Goal: Information Seeking & Learning: Learn about a topic

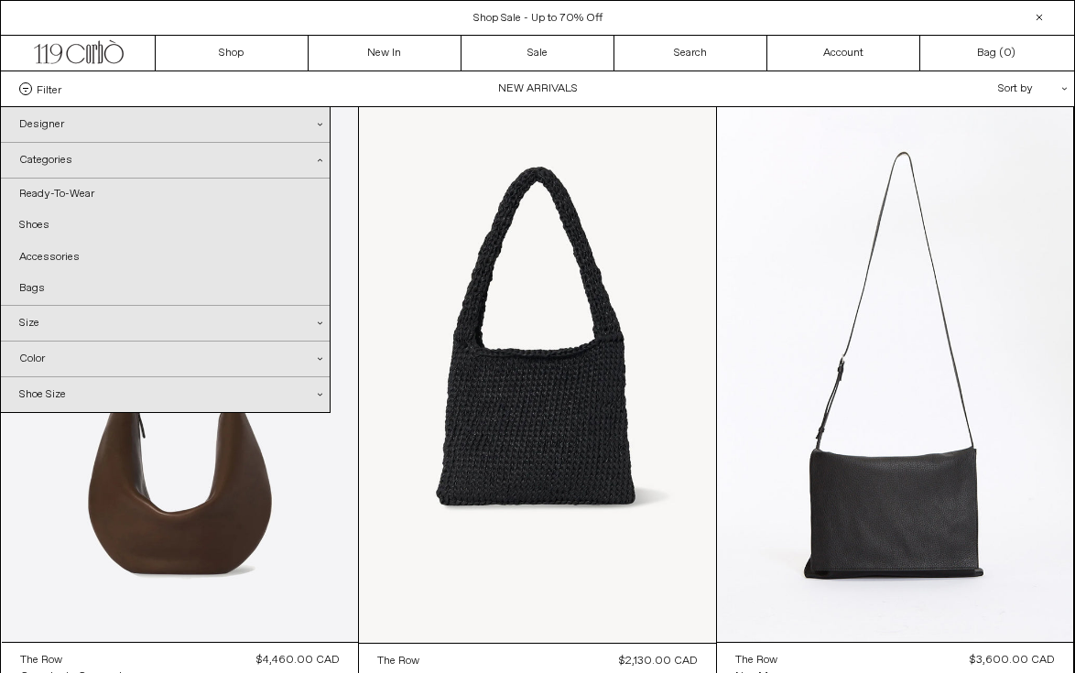
click at [26, 90] on span at bounding box center [25, 88] width 13 height 13
click at [0, 0] on select "**********" at bounding box center [0, 0] width 0 height 0
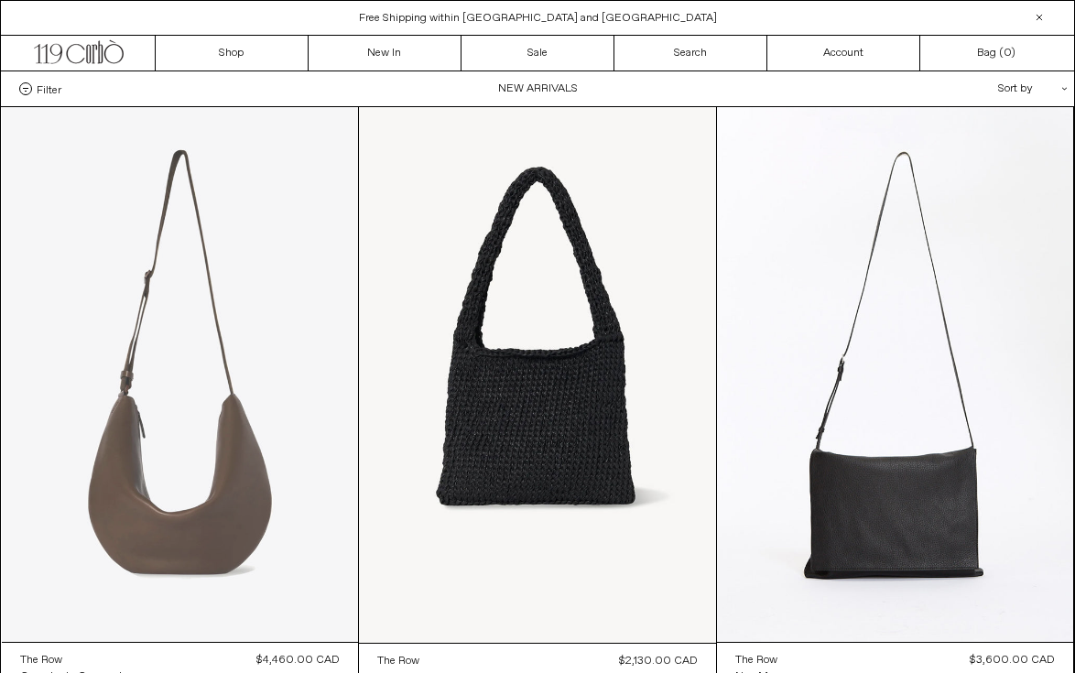
click at [287, 509] on at bounding box center [180, 374] width 357 height 535
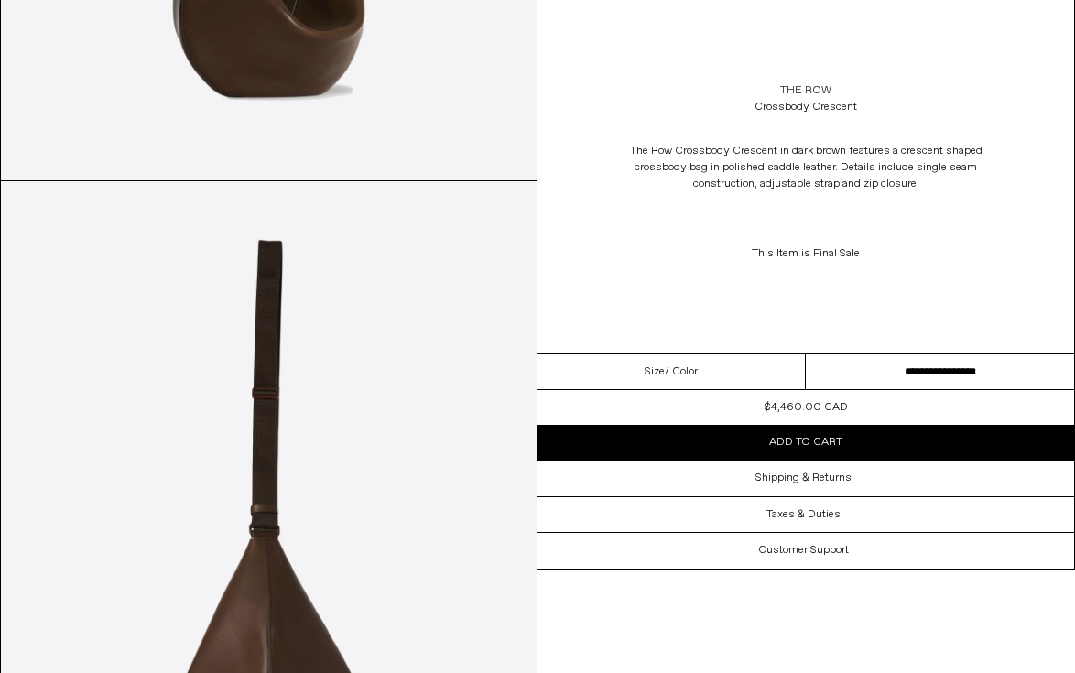
click at [827, 88] on link "The Row" at bounding box center [805, 90] width 51 height 16
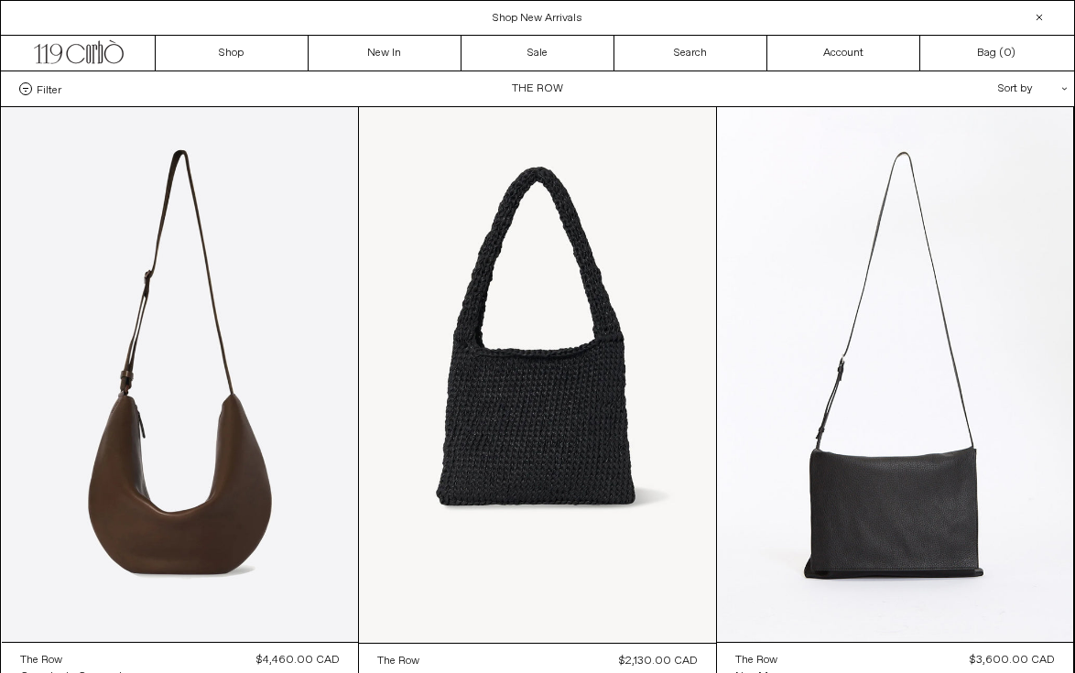
click at [24, 85] on span at bounding box center [25, 88] width 13 height 13
click at [0, 0] on select "**********" at bounding box center [0, 0] width 0 height 0
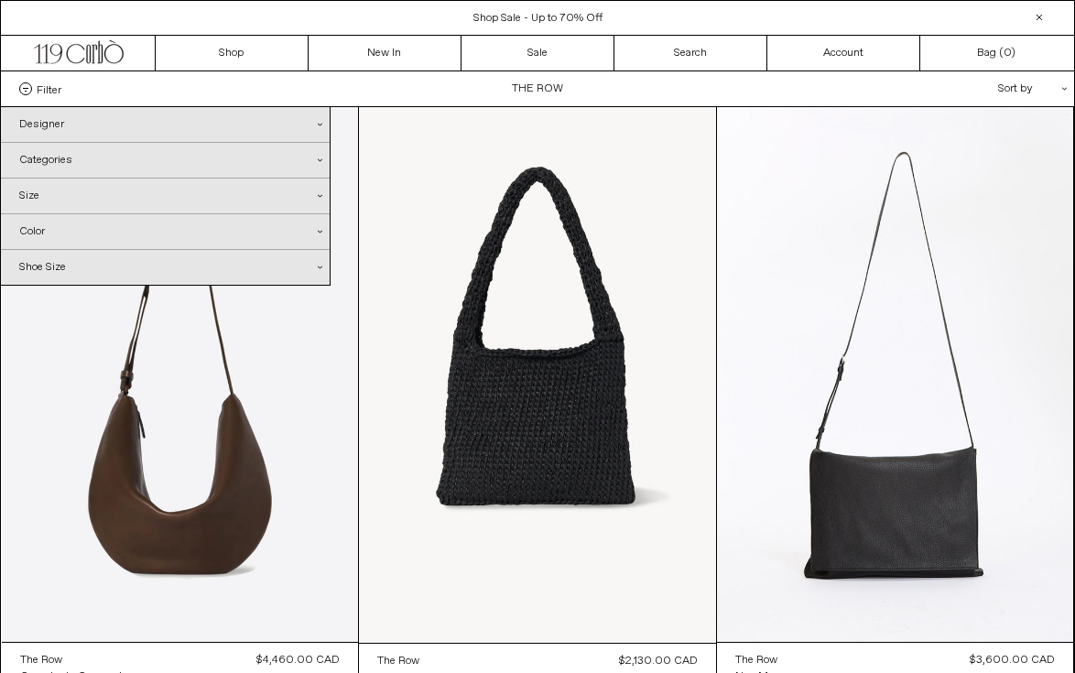
click at [115, 169] on div "Categories .cls-1{fill:#231f20}" at bounding box center [165, 160] width 329 height 35
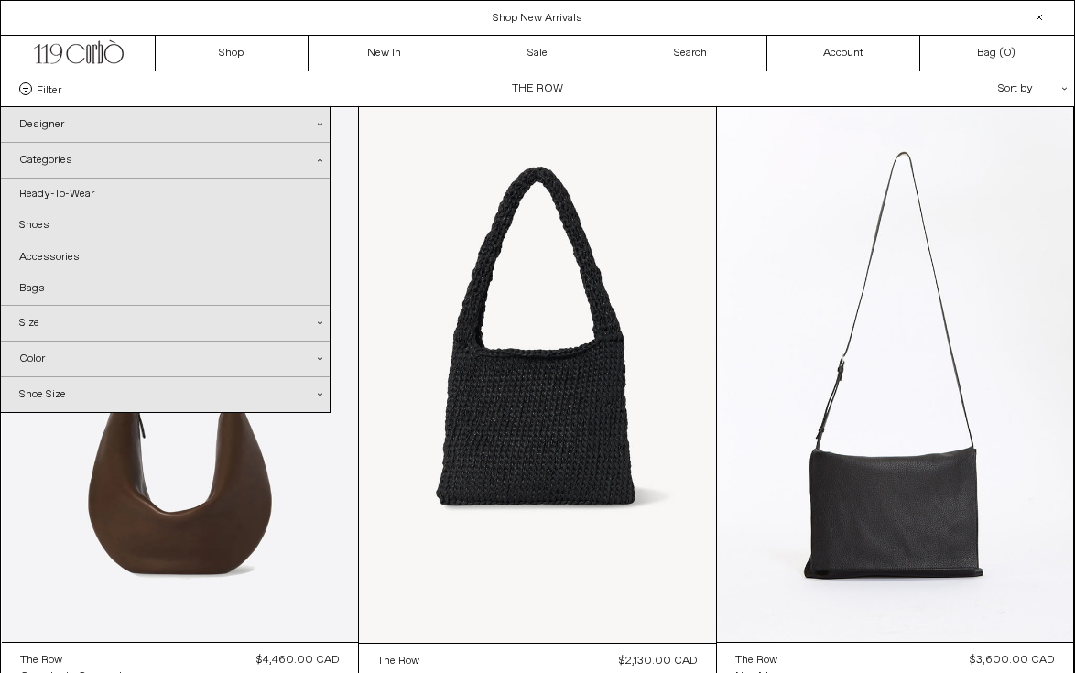
click at [63, 319] on div "Size .cls-1{fill:#231f20}" at bounding box center [165, 323] width 329 height 35
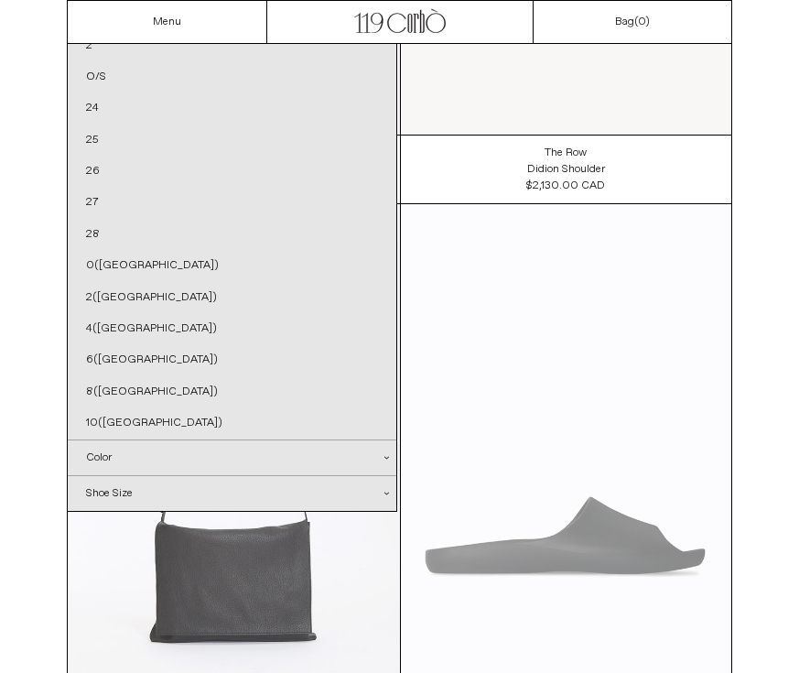
scroll to position [469, 0]
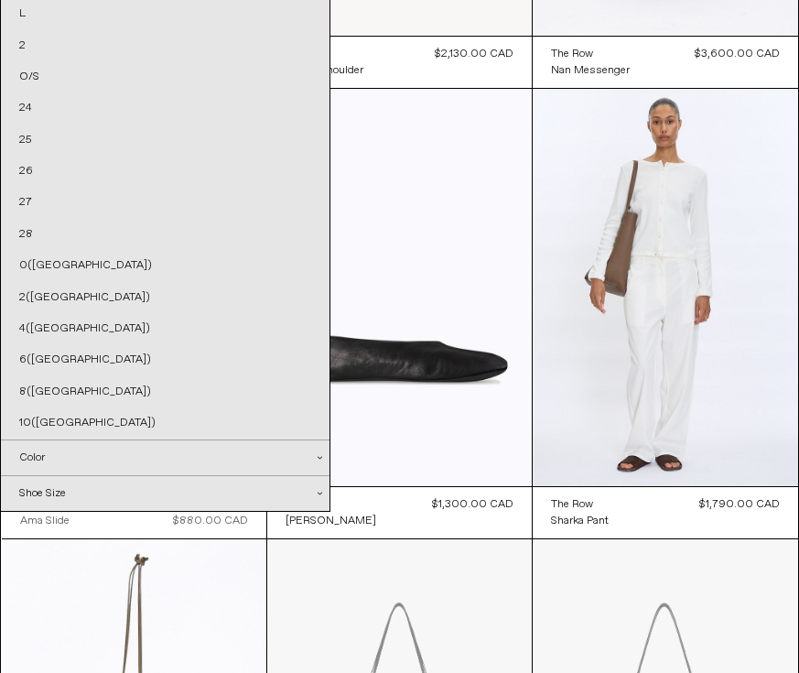
click at [196, 459] on div "Color .cls-1{fill:#231f20}" at bounding box center [165, 457] width 329 height 35
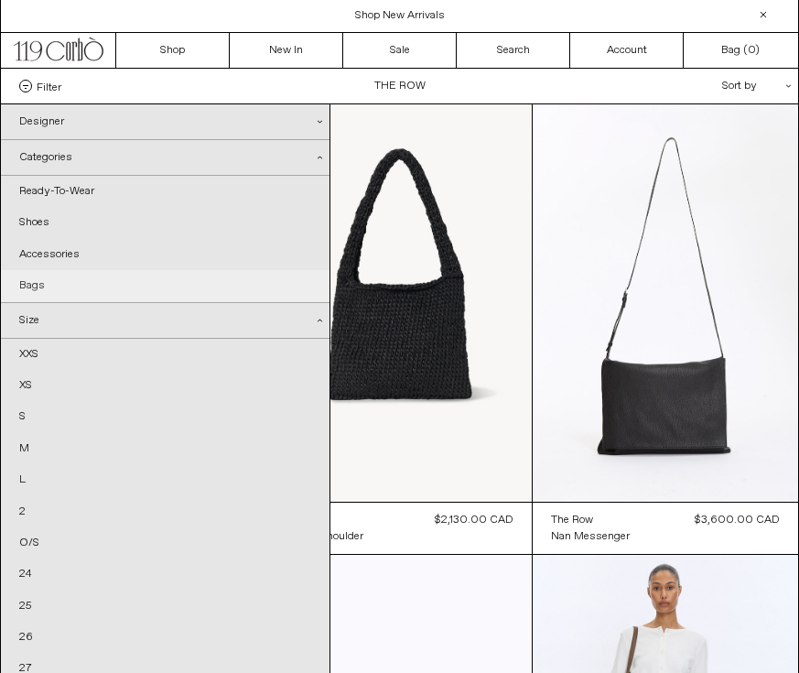
scroll to position [0, 0]
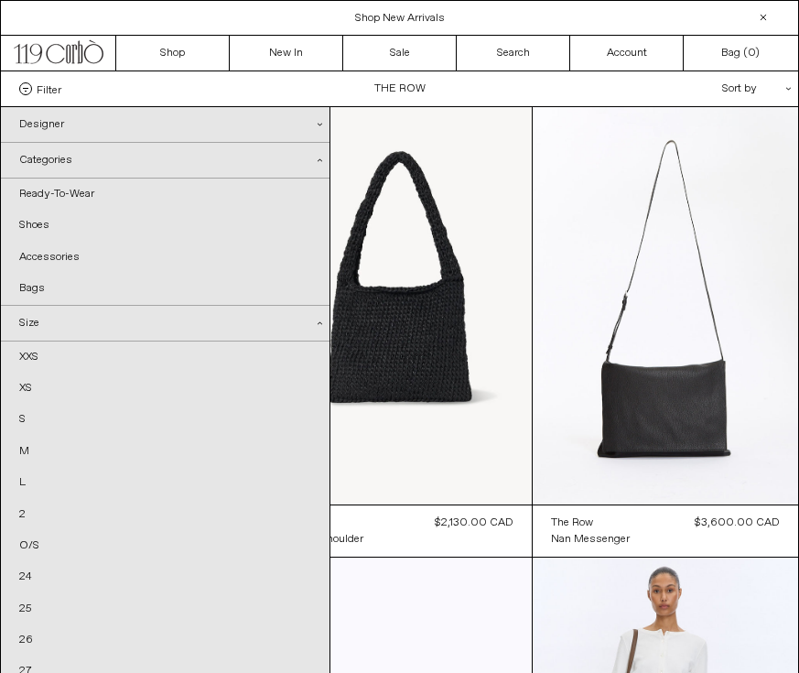
click at [143, 134] on div "Designer .cls-1{fill:#231f20}" at bounding box center [165, 124] width 329 height 35
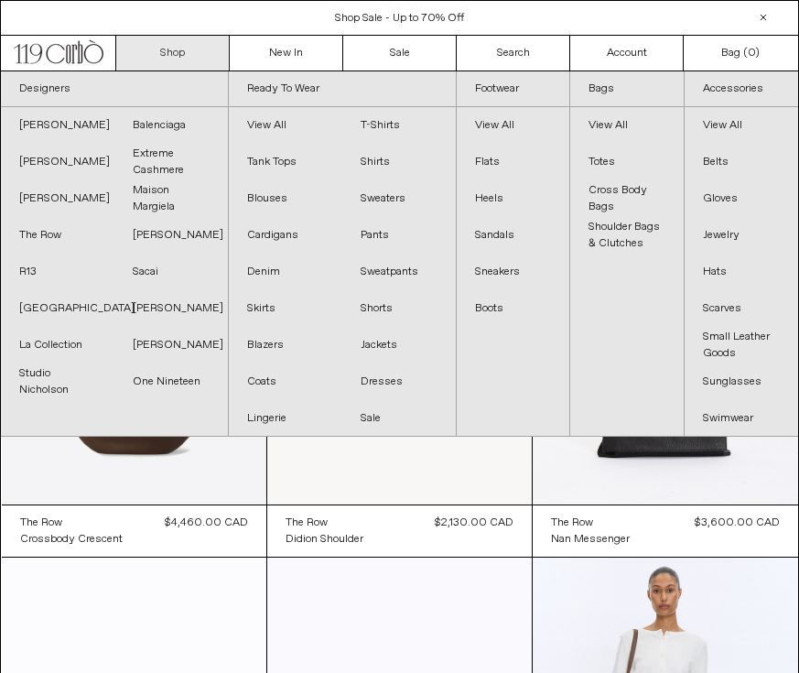
click at [160, 49] on link "Shop" at bounding box center [173, 53] width 114 height 35
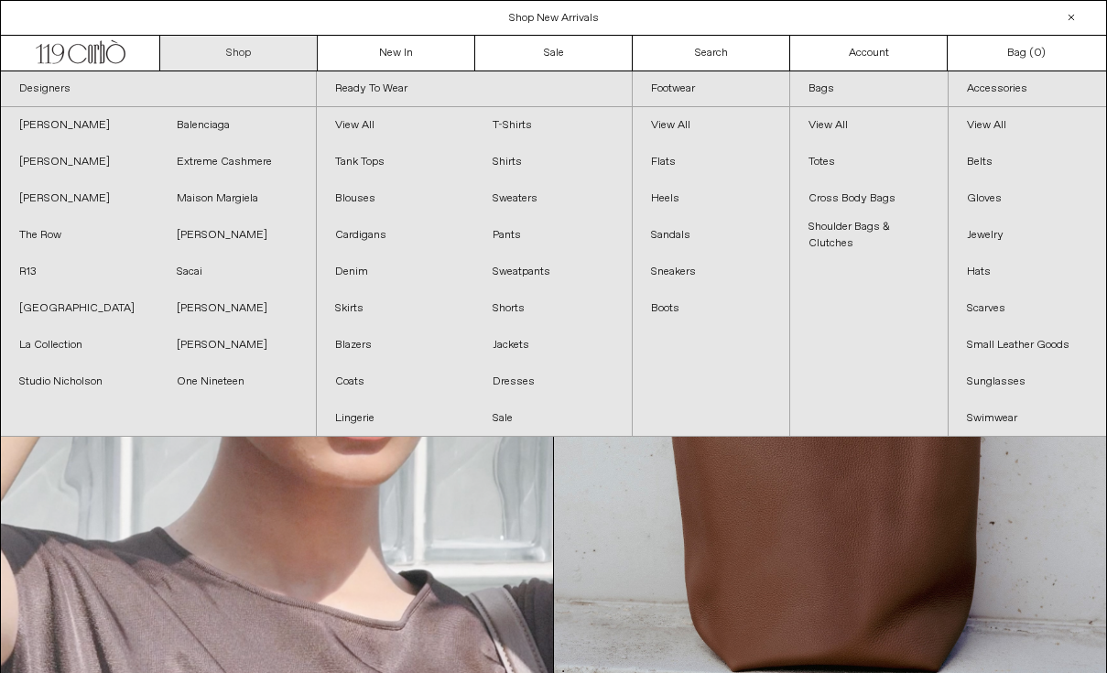
click at [250, 56] on link "Shop" at bounding box center [238, 53] width 157 height 35
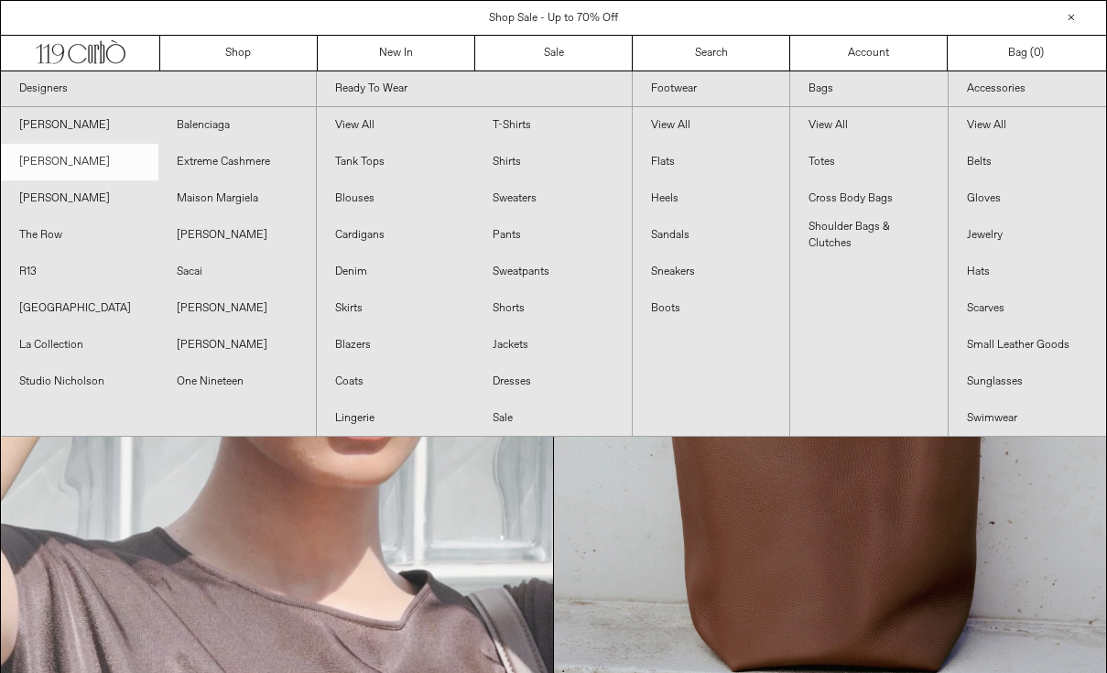
click at [95, 160] on link "[PERSON_NAME]" at bounding box center [79, 162] width 157 height 37
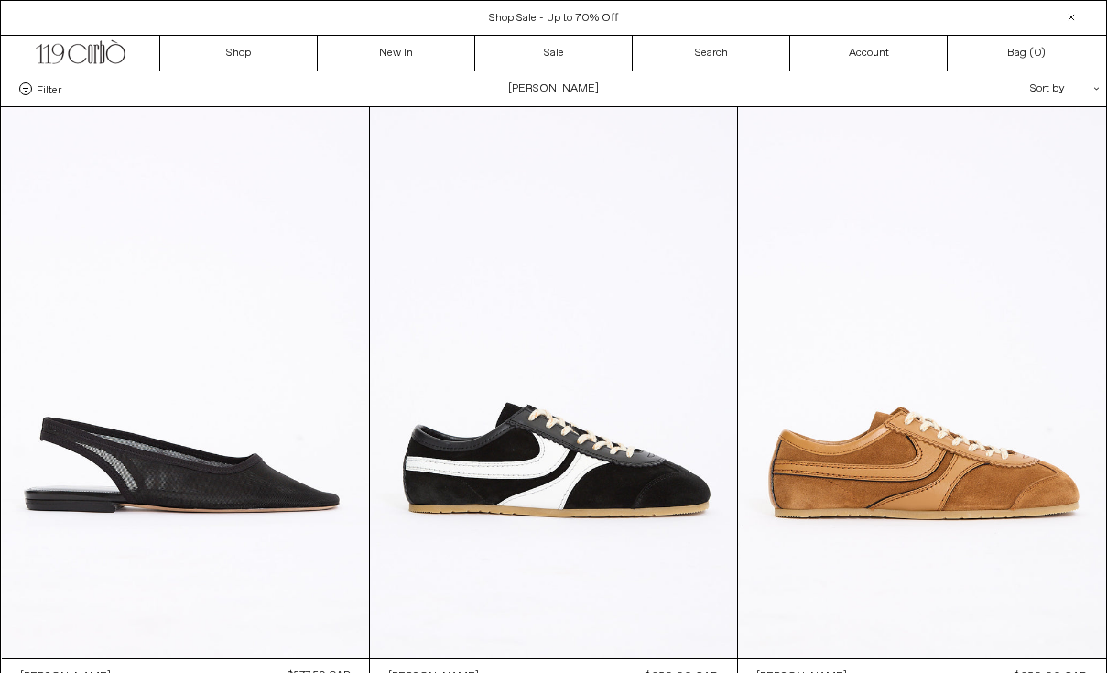
click at [49, 86] on span "Filter" at bounding box center [49, 88] width 25 height 13
click at [0, 0] on select "**********" at bounding box center [0, 0] width 0 height 0
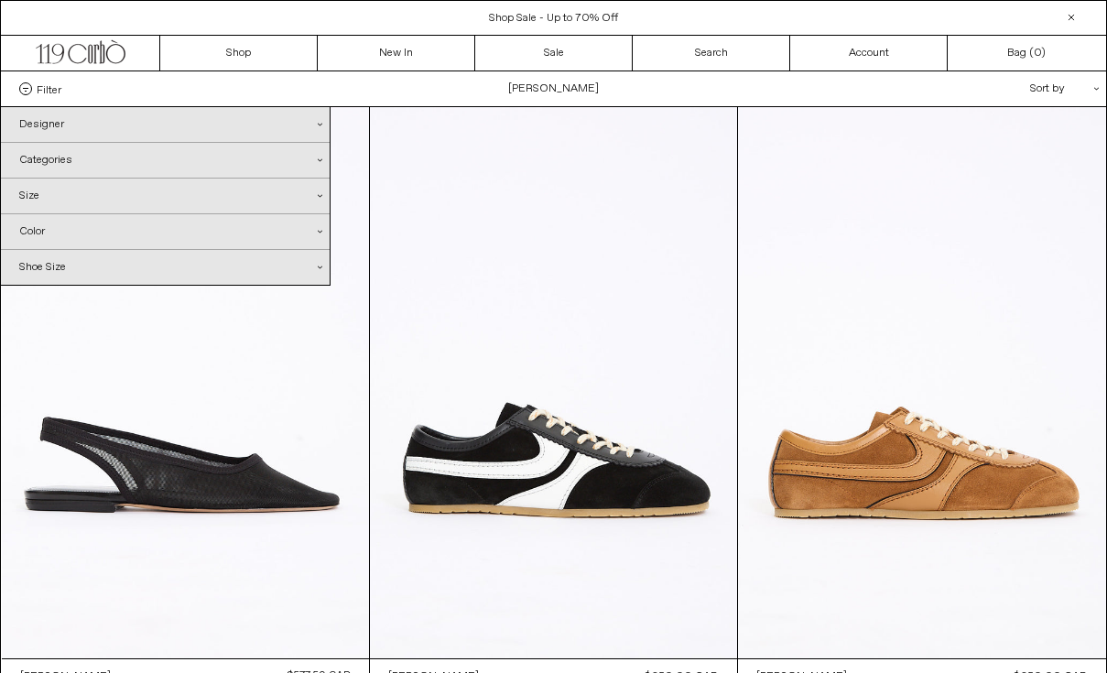
click at [69, 190] on div "Size .cls-1{fill:#231f20}" at bounding box center [165, 196] width 329 height 35
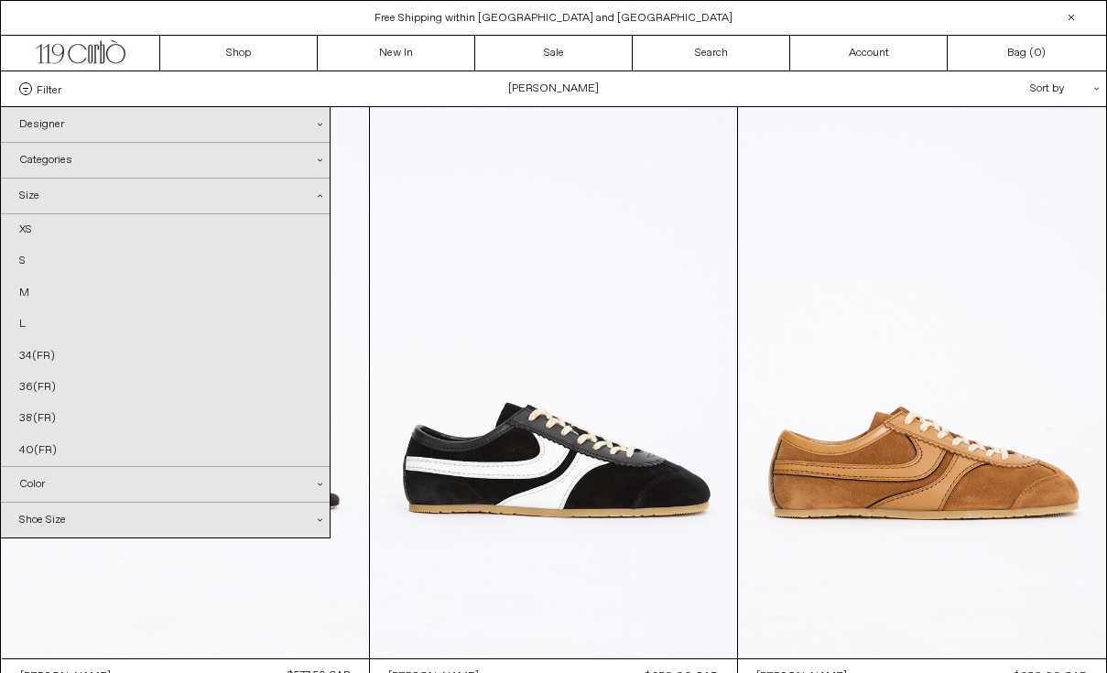
click at [84, 197] on div "Size .cls-1{fill:#231f20}" at bounding box center [165, 197] width 329 height 36
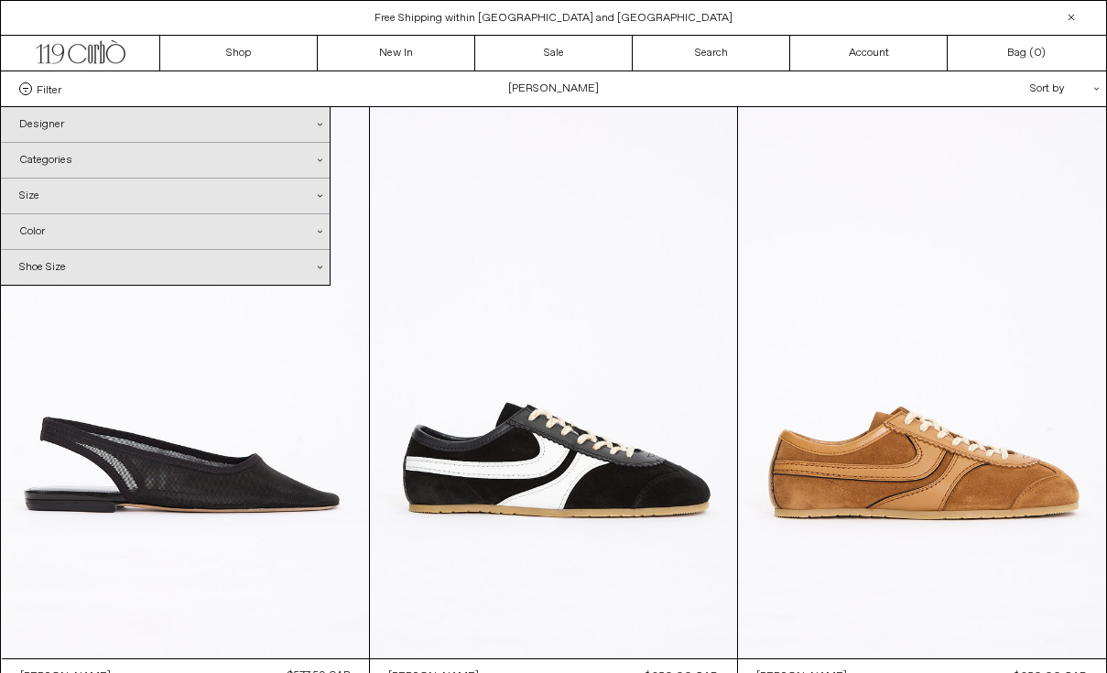
click at [84, 148] on div "Categories .cls-1{fill:#231f20}" at bounding box center [165, 160] width 329 height 35
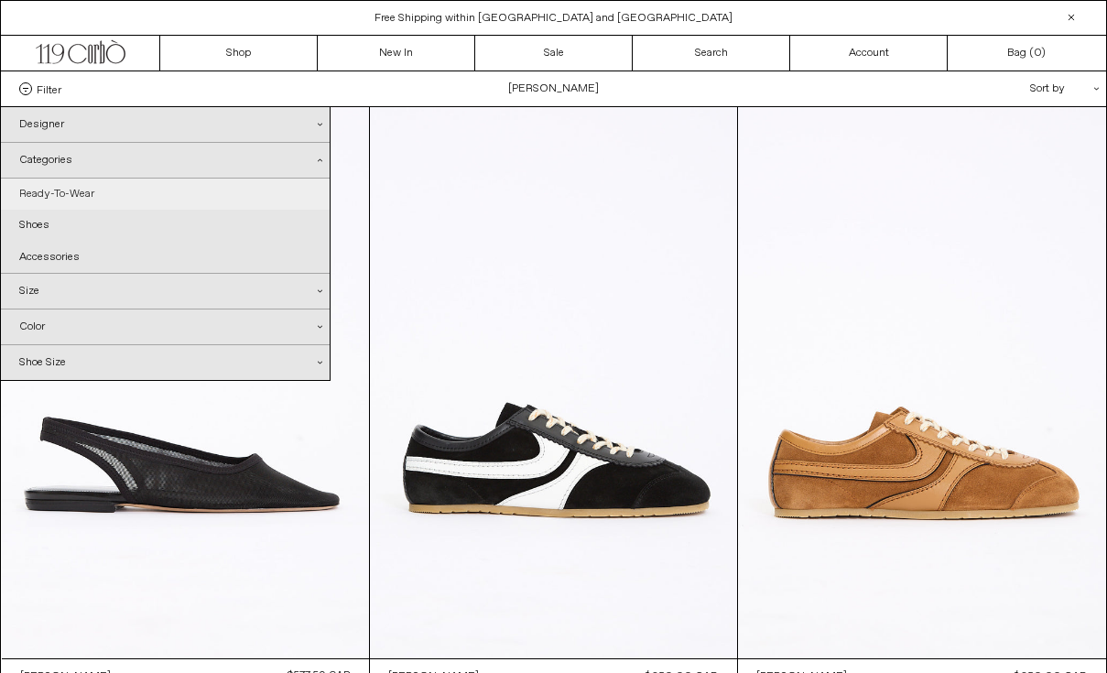
click at [84, 193] on link "Ready-To-Wear" at bounding box center [165, 194] width 329 height 31
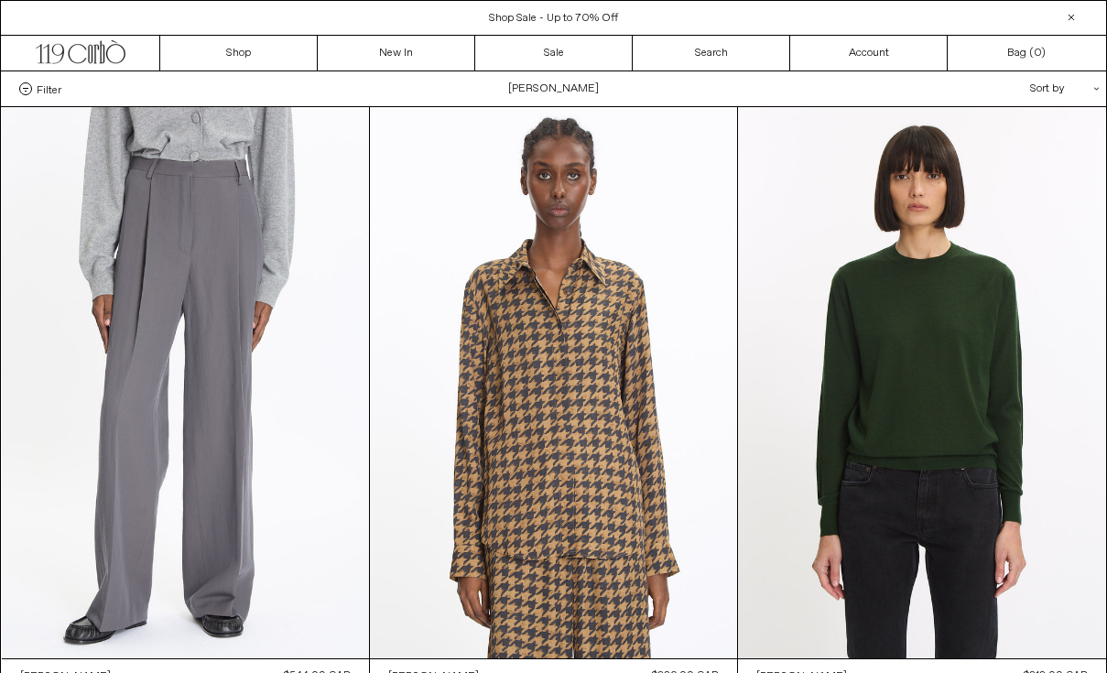
click at [57, 82] on span "Filter" at bounding box center [49, 88] width 25 height 13
click at [0, 0] on select "**********" at bounding box center [0, 0] width 0 height 0
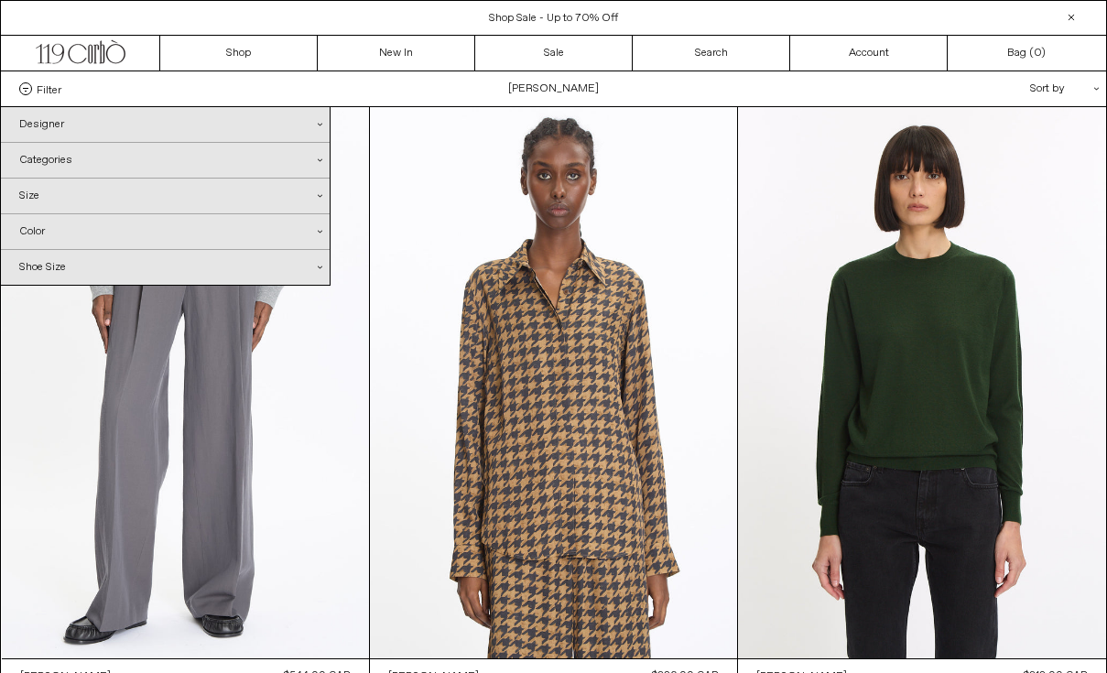
click at [55, 165] on div "Categories .cls-1{fill:#231f20}" at bounding box center [165, 160] width 329 height 35
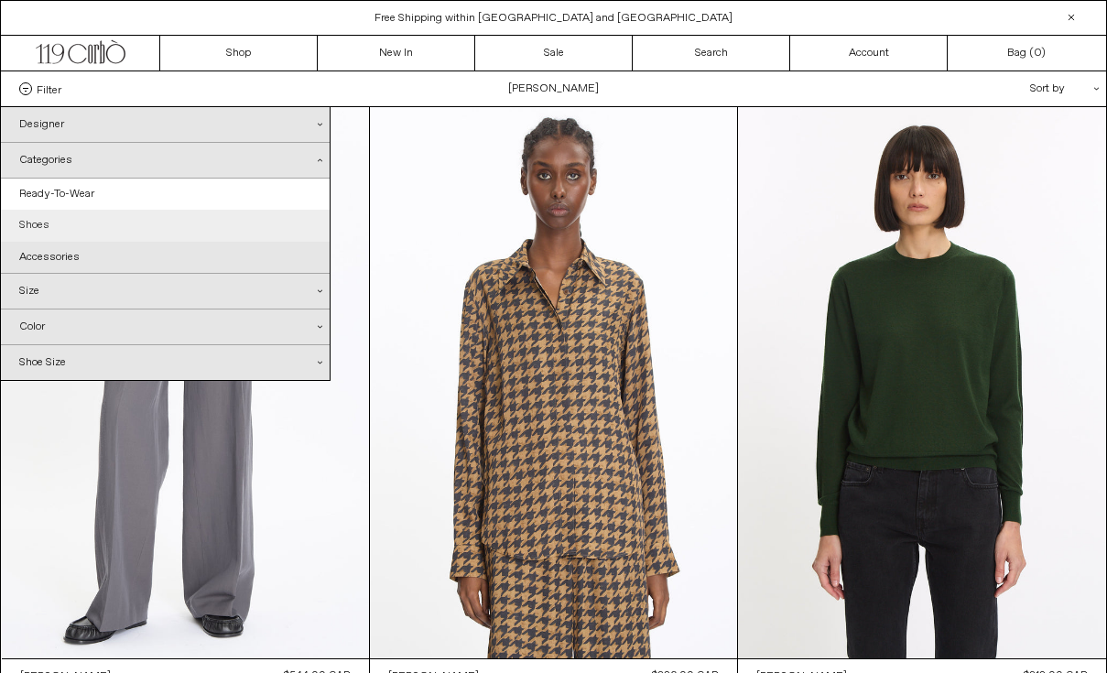
click at [66, 229] on link "Shoes" at bounding box center [165, 225] width 329 height 31
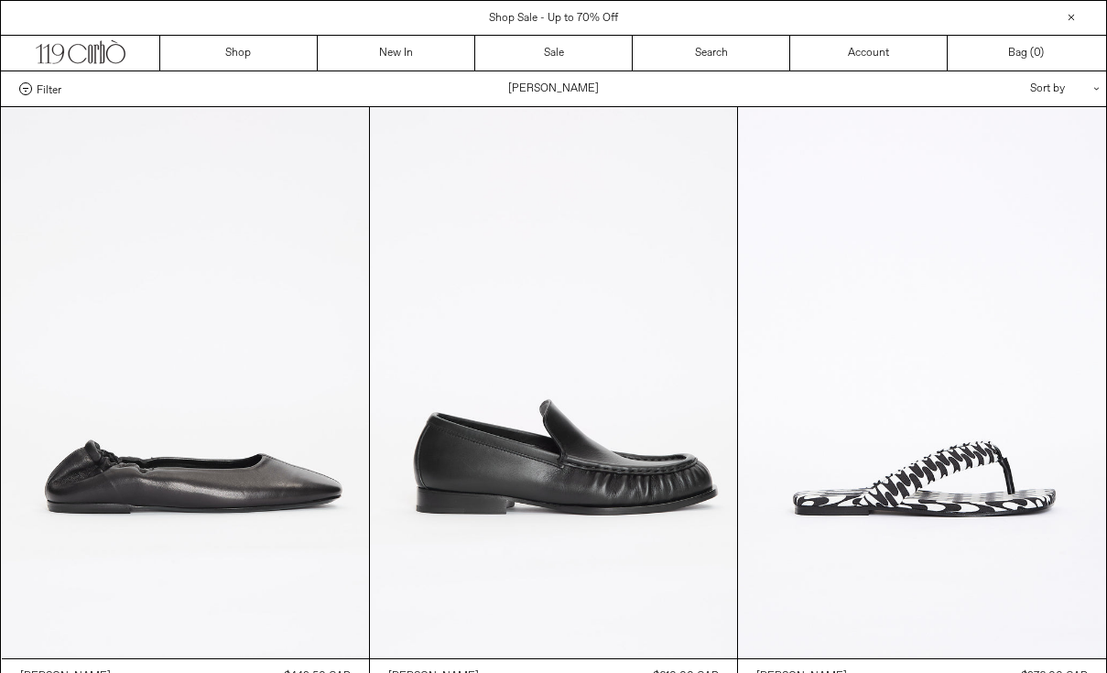
click at [38, 88] on span "Filter" at bounding box center [49, 88] width 25 height 13
click at [0, 0] on select "**********" at bounding box center [0, 0] width 0 height 0
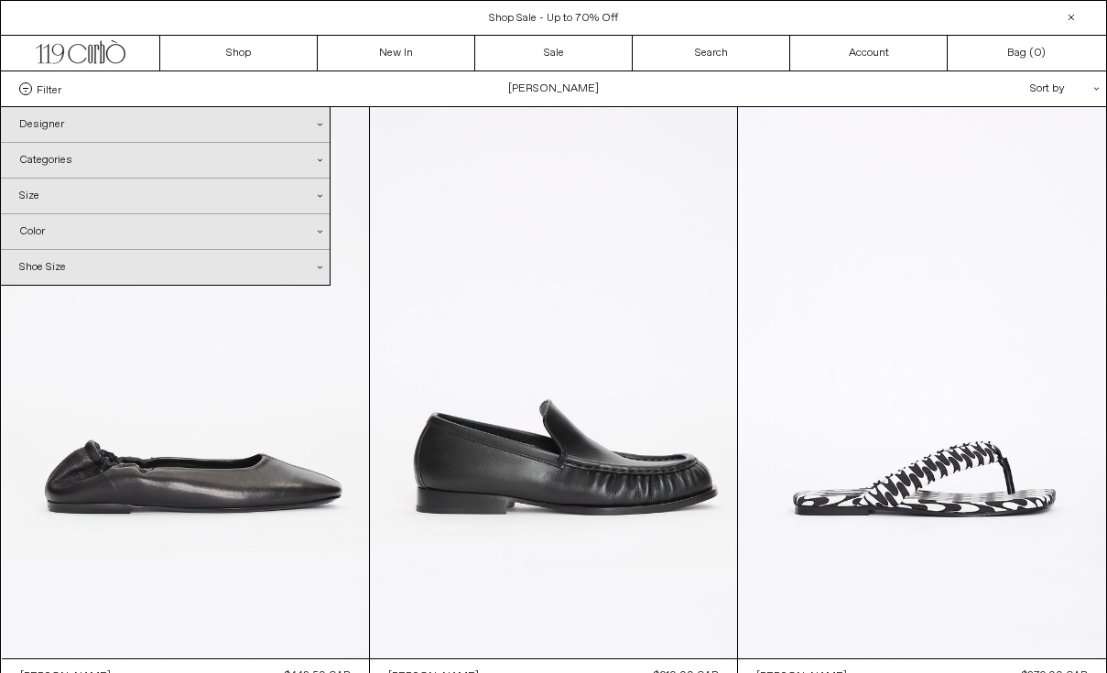
click at [55, 161] on div "Categories .cls-1{fill:#231f20}" at bounding box center [165, 160] width 329 height 35
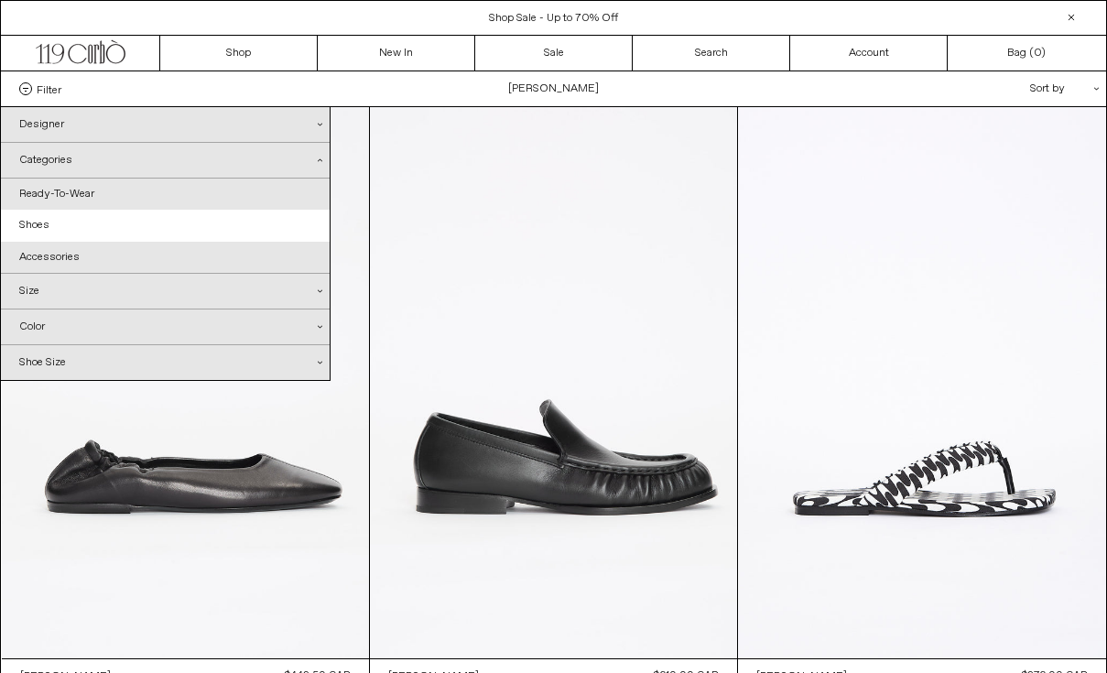
click at [318, 159] on icon ".cls-1{fill:#231f20}" at bounding box center [320, 160] width 5 height 5
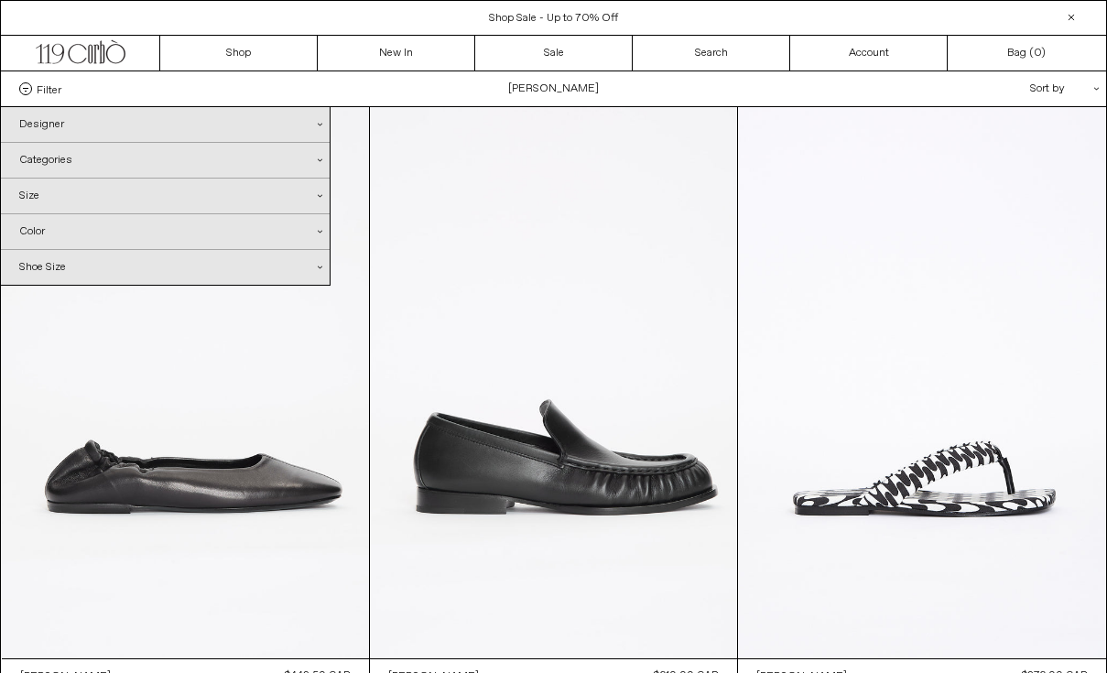
click at [318, 159] on icon ".cls-1{fill:#231f20}" at bounding box center [320, 160] width 5 height 5
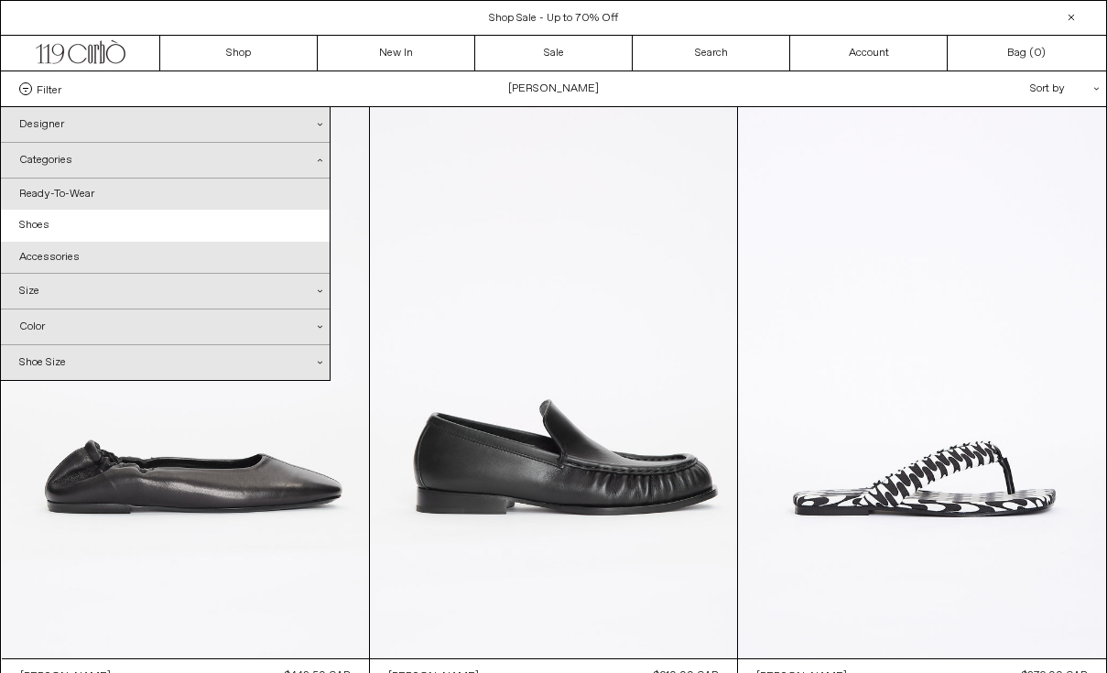
click at [318, 159] on icon ".cls-1{fill:#231f20}" at bounding box center [320, 160] width 5 height 5
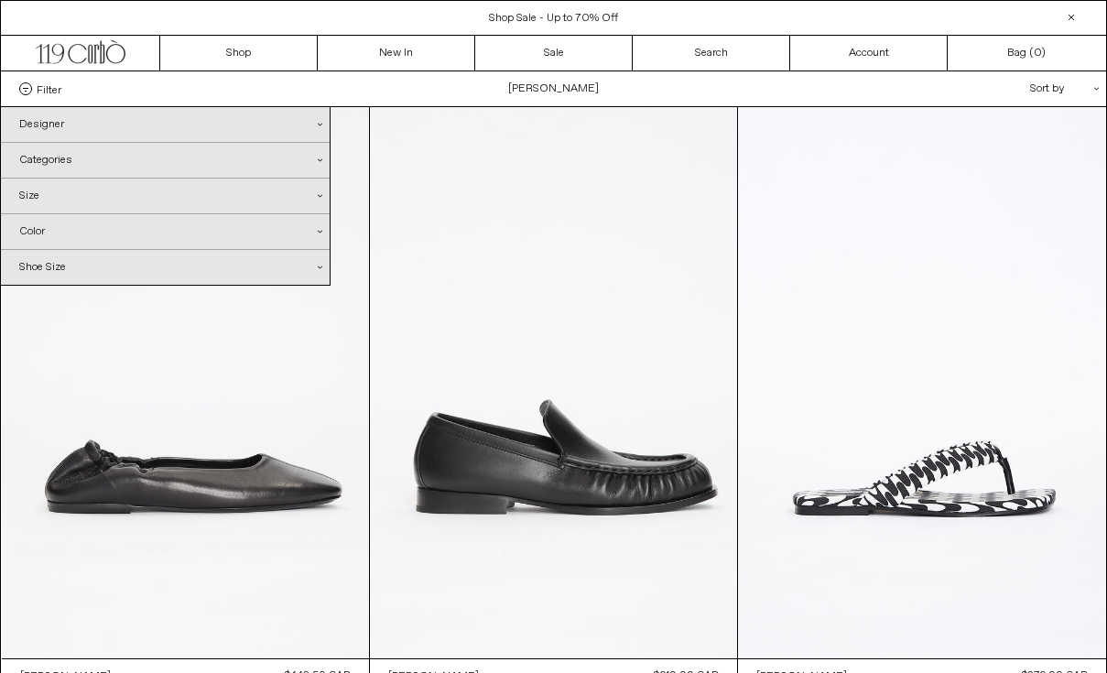
click at [320, 163] on div "Categories .cls-1{fill:#231f20}" at bounding box center [165, 160] width 329 height 35
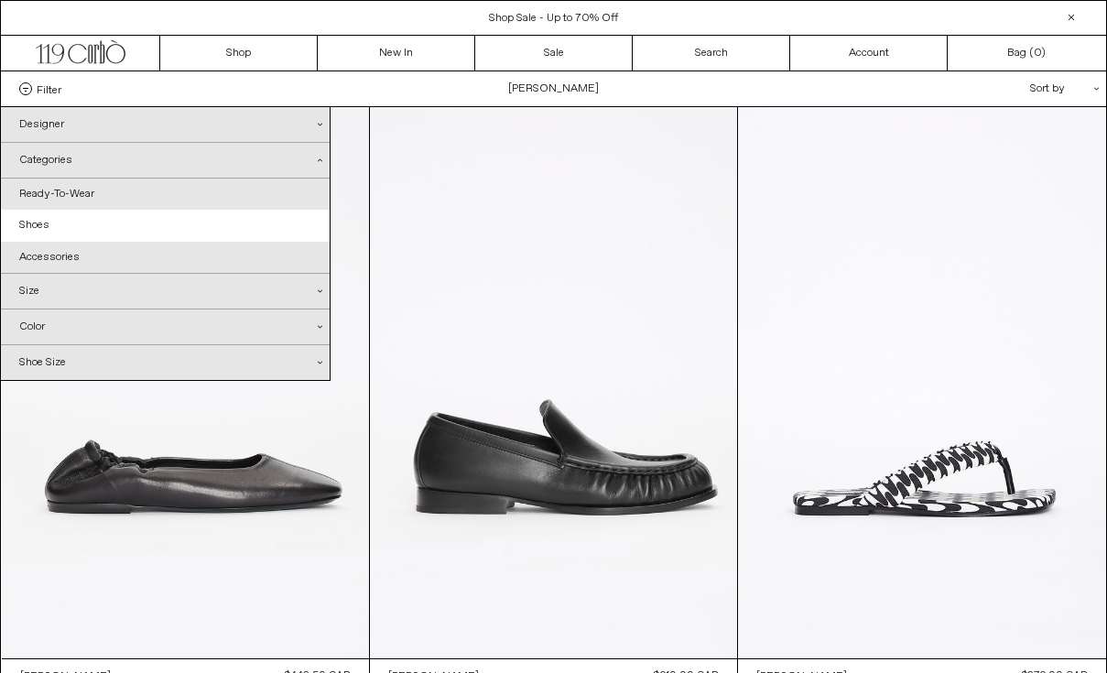
click at [50, 135] on div "Designer .cls-1{fill:#231f20}" at bounding box center [165, 124] width 329 height 35
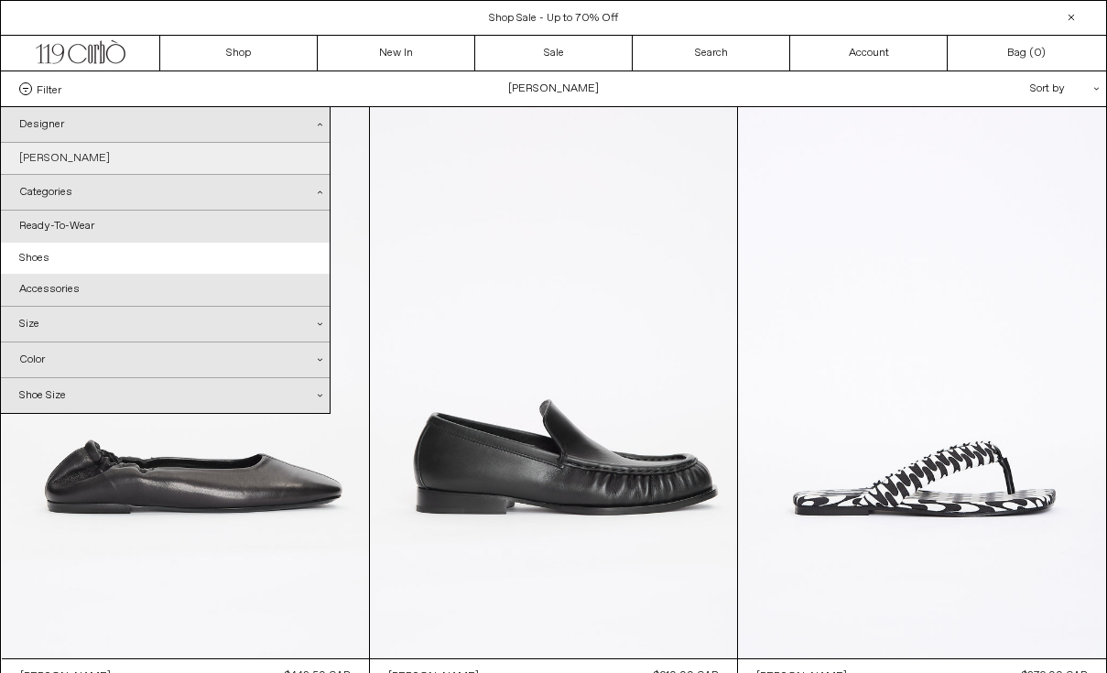
click at [109, 159] on link "[PERSON_NAME]" at bounding box center [165, 158] width 329 height 31
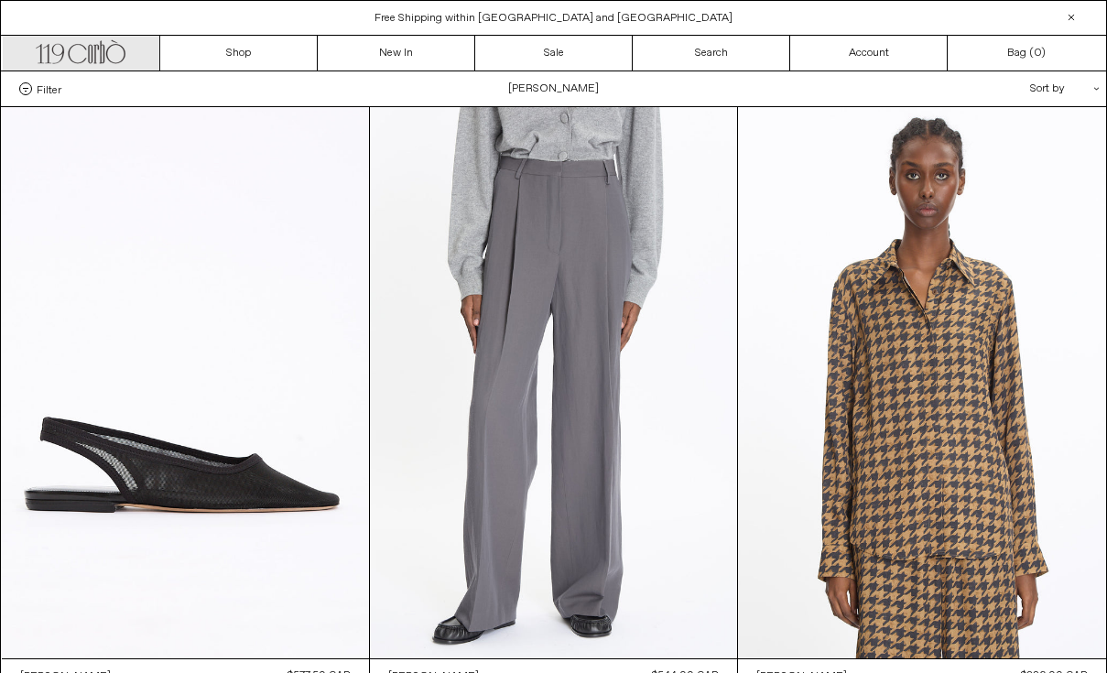
click at [77, 53] on icon ".cls-1, .cls-2 { fill: #231f20; stroke: #231f20; stroke-miterlimit: 10; stroke-…" at bounding box center [81, 50] width 90 height 27
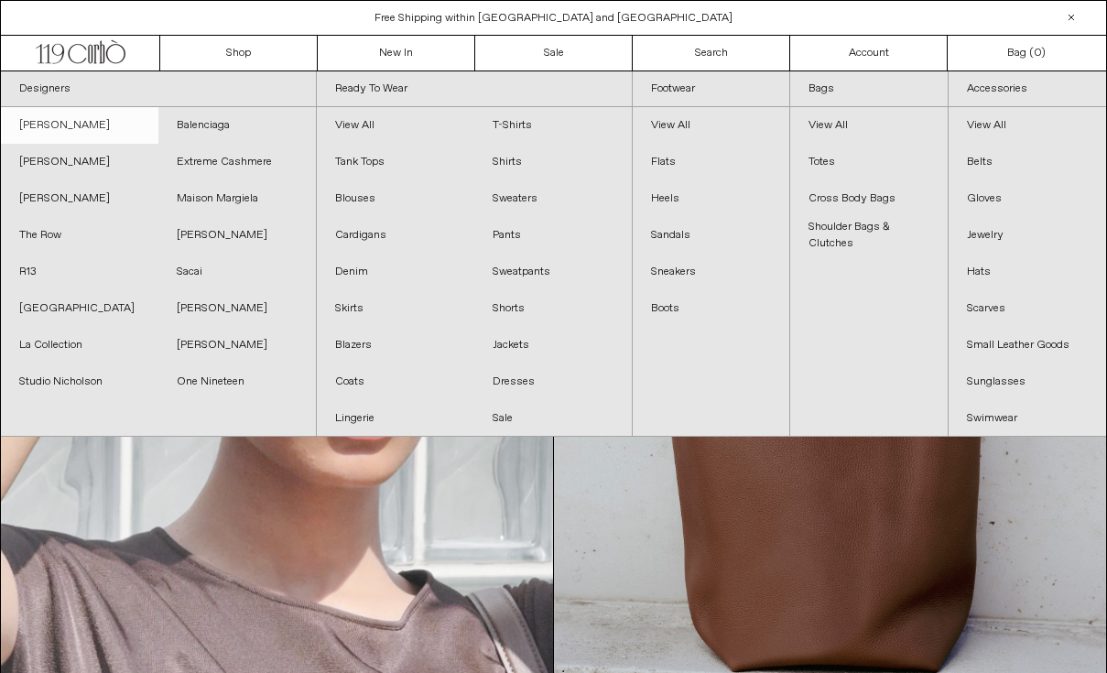
click at [107, 127] on link "[PERSON_NAME]" at bounding box center [79, 125] width 157 height 37
click at [729, 89] on link "Footwear" at bounding box center [711, 89] width 157 height 36
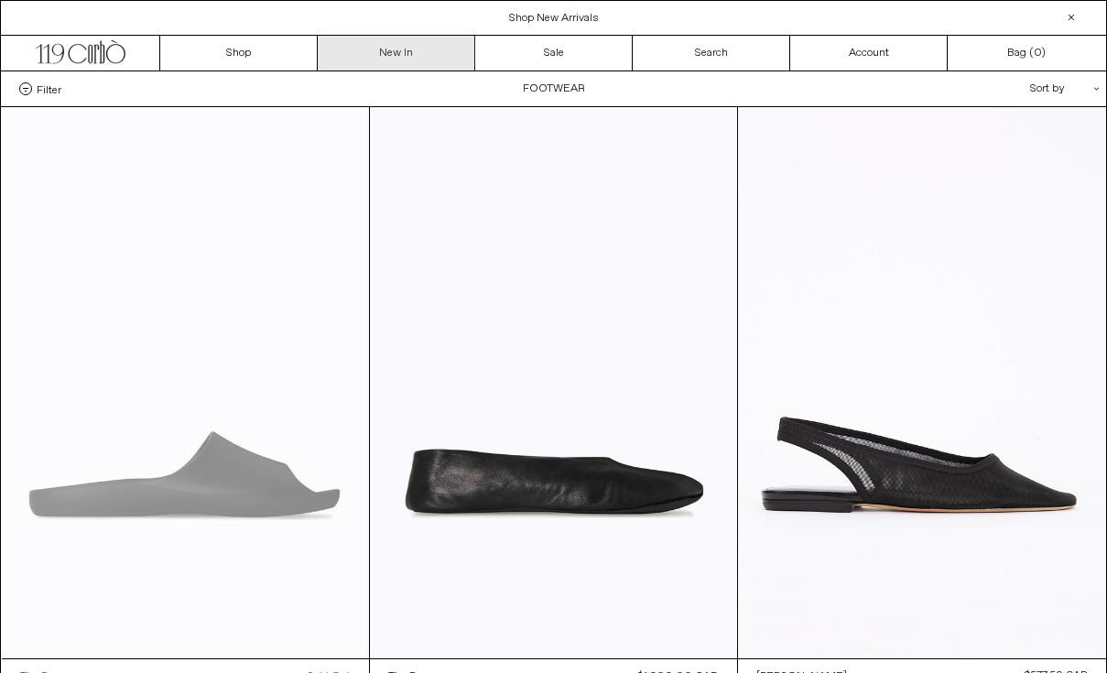
click at [400, 60] on link "New In" at bounding box center [396, 53] width 157 height 35
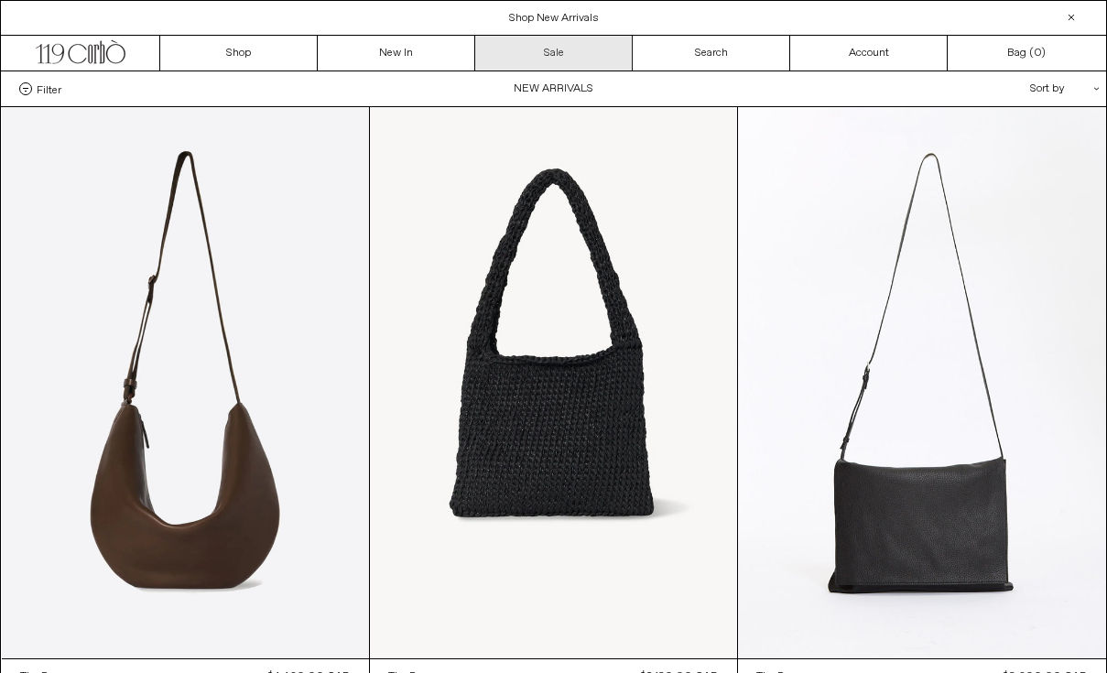
click at [567, 65] on link "Sale" at bounding box center [553, 53] width 157 height 35
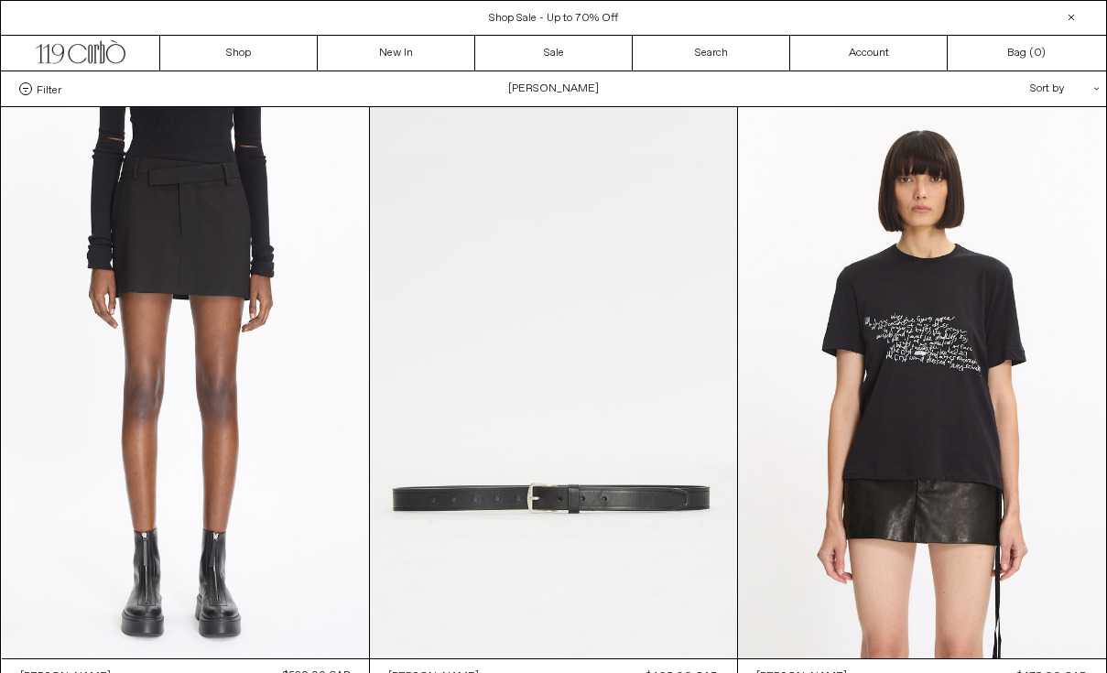
click at [42, 86] on span "Filter" at bounding box center [49, 88] width 25 height 13
click at [0, 0] on select "**********" at bounding box center [0, 0] width 0 height 0
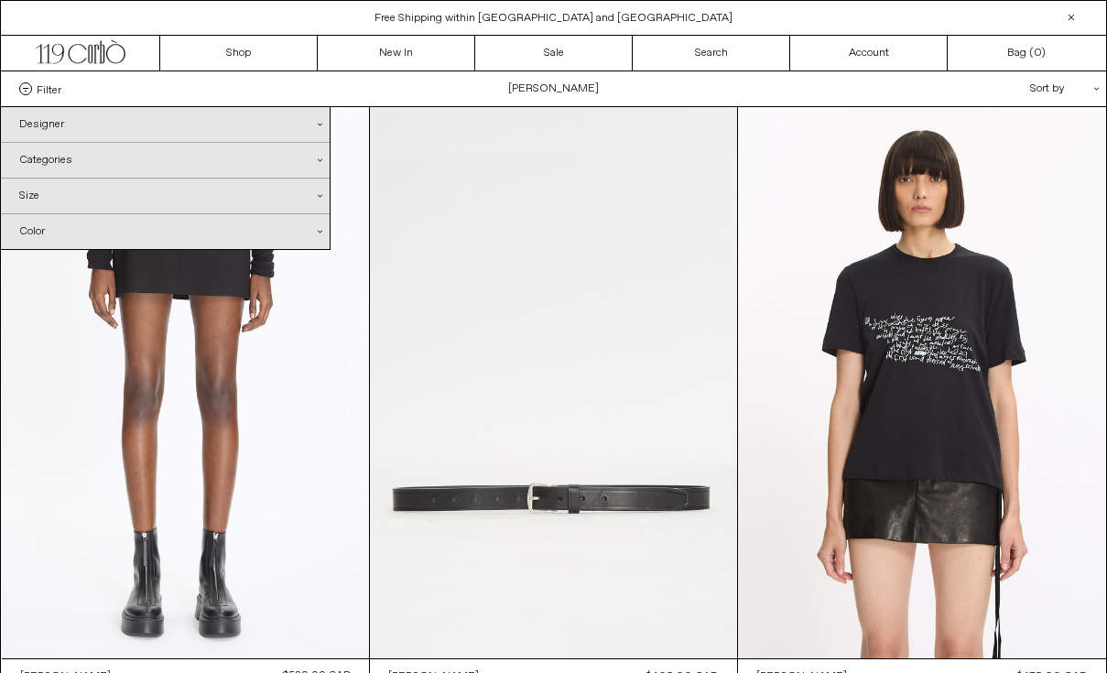
click at [142, 128] on div "Designer .cls-1{fill:#231f20}" at bounding box center [165, 124] width 329 height 35
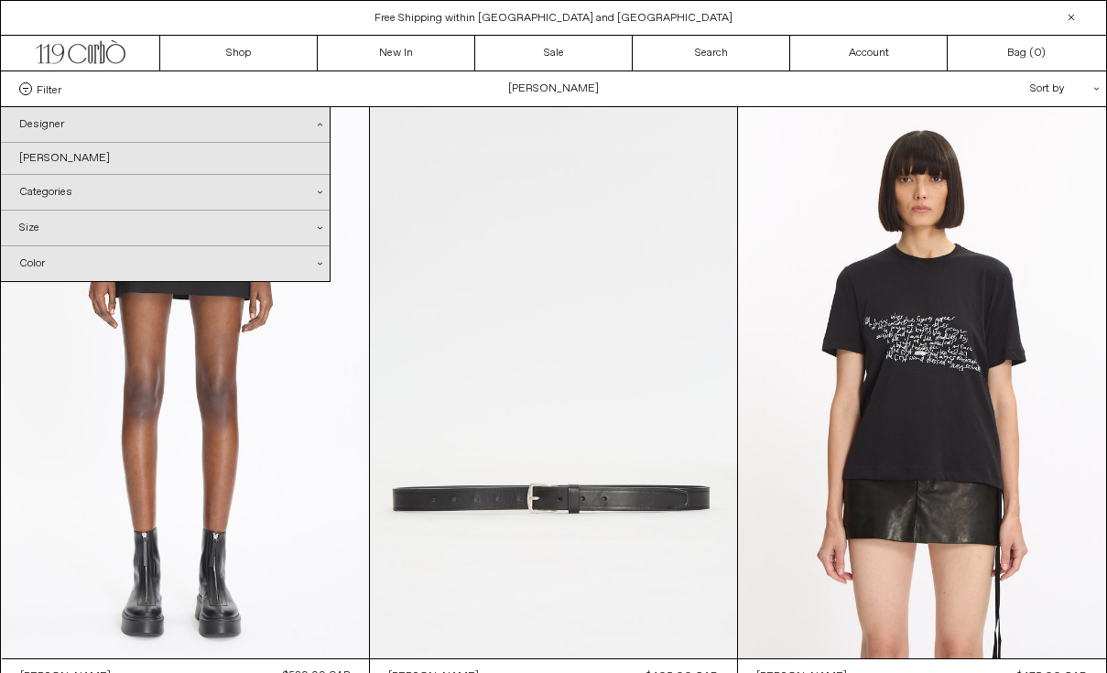
click at [142, 128] on div "Designer .cls-1{fill:#231f20}" at bounding box center [165, 125] width 329 height 36
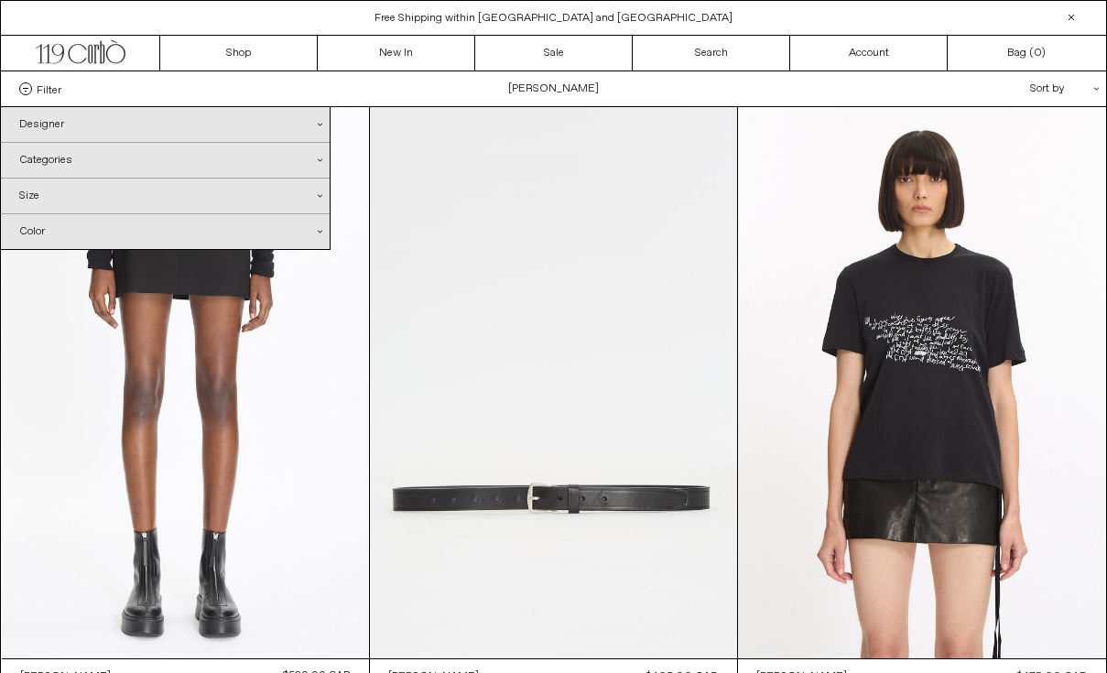
click at [129, 165] on div "Categories .cls-1{fill:#231f20}" at bounding box center [165, 160] width 329 height 35
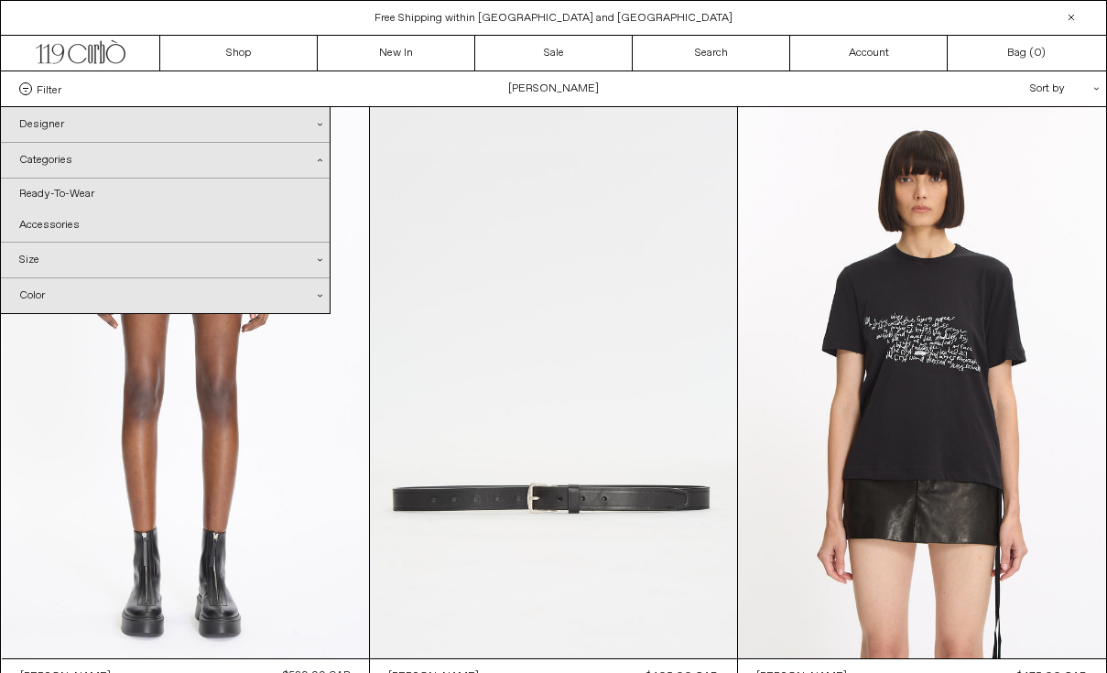
click at [129, 165] on div "Categories .cls-1{fill:#231f20}" at bounding box center [165, 161] width 329 height 36
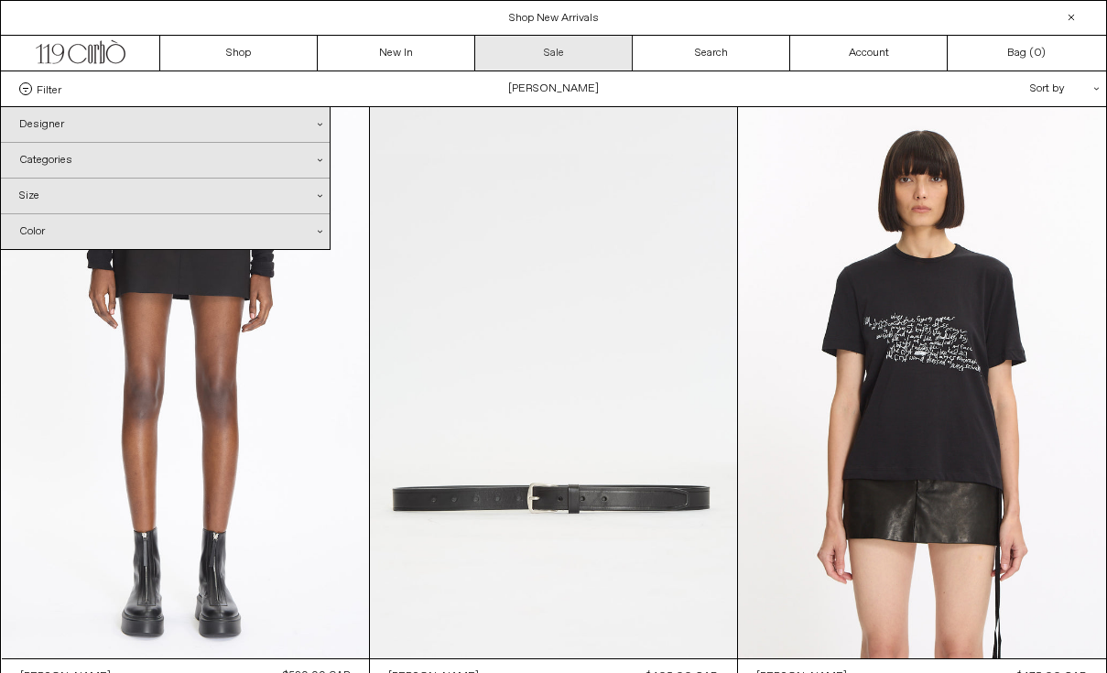
click at [566, 43] on link "Sale" at bounding box center [553, 53] width 157 height 35
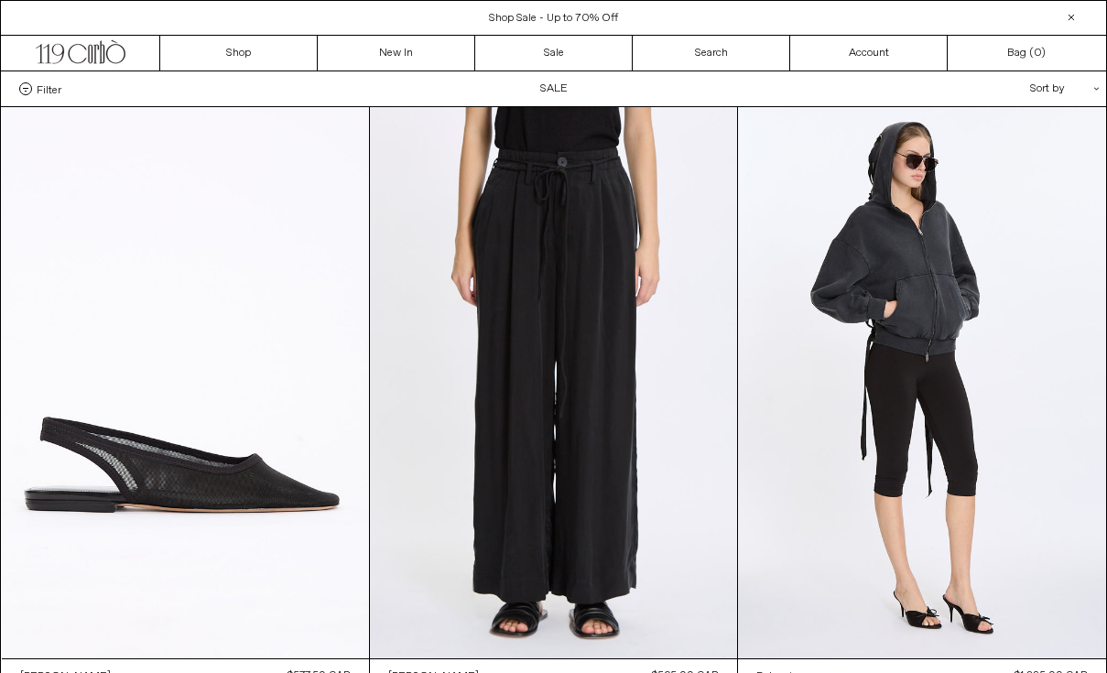
click at [29, 103] on div "Filter Designer .cls-1{fill:#231f20} [PERSON_NAME] [GEOGRAPHIC_DATA] Doffer Boys" at bounding box center [553, 88] width 1105 height 35
click at [32, 85] on label "Filter" at bounding box center [40, 88] width 42 height 13
click at [0, 0] on select "**********" at bounding box center [0, 0] width 0 height 0
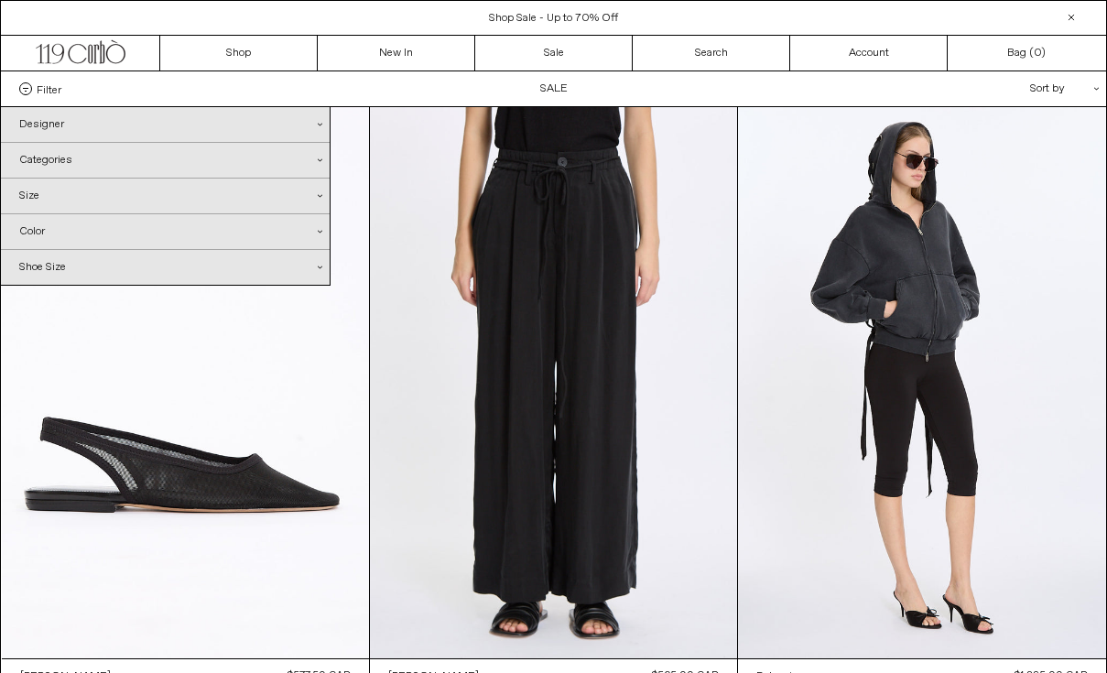
click at [68, 128] on div "Designer .cls-1{fill:#231f20}" at bounding box center [165, 124] width 329 height 35
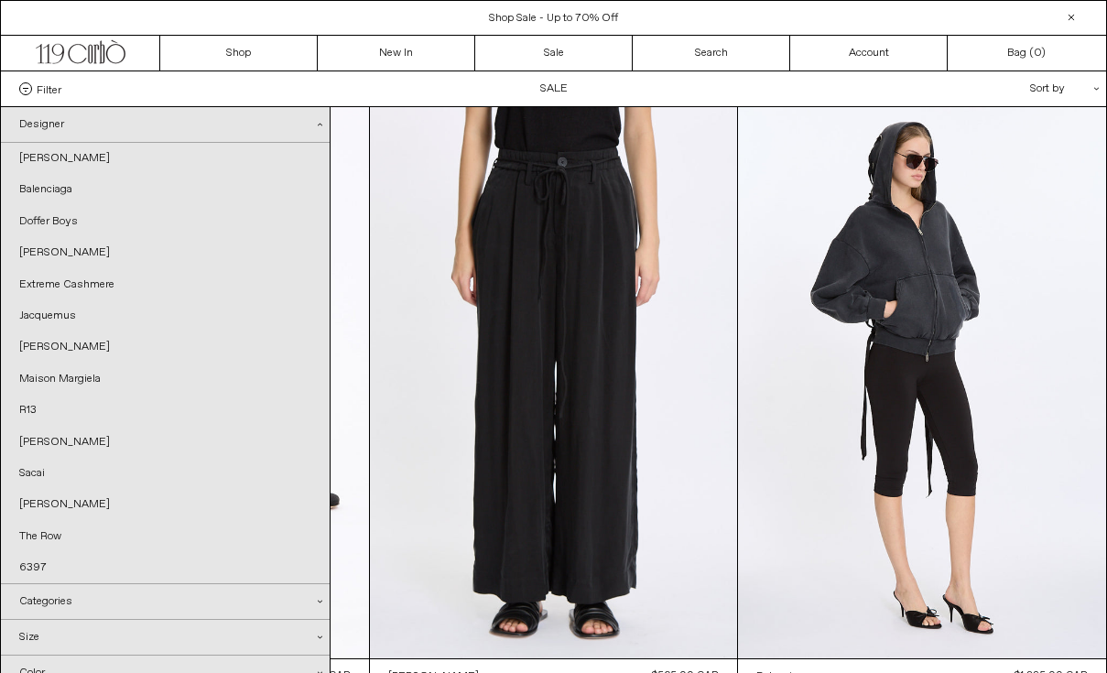
click at [68, 128] on div "Designer .cls-1{fill:#231f20}" at bounding box center [165, 125] width 329 height 36
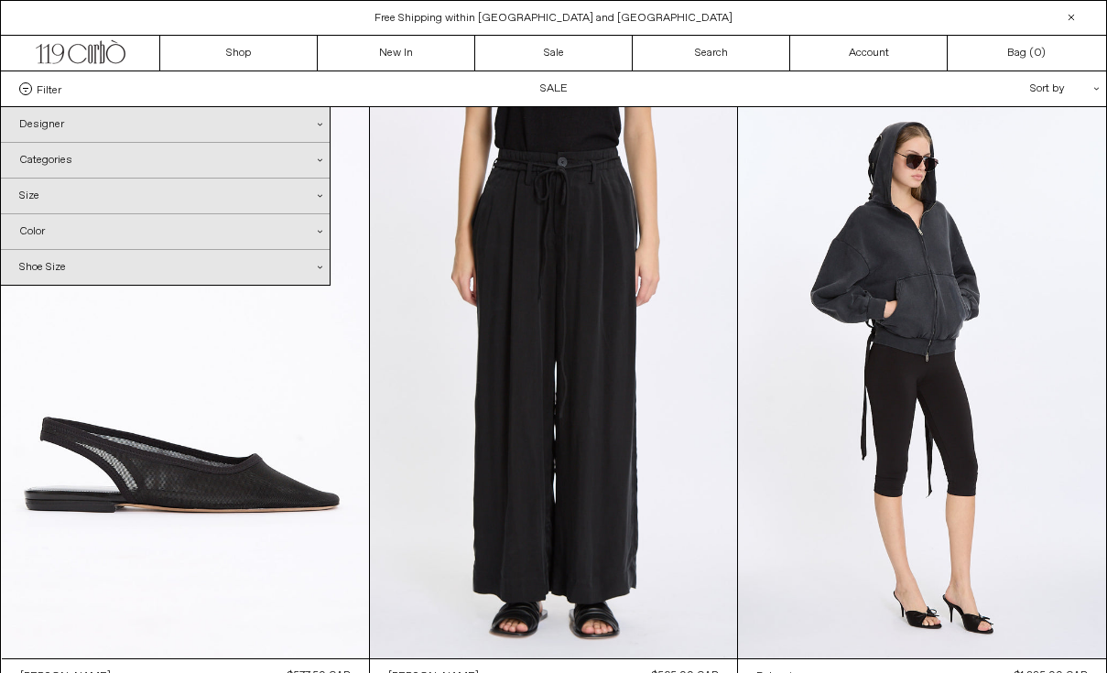
click at [65, 164] on div "Categories .cls-1{fill:#231f20}" at bounding box center [165, 160] width 329 height 35
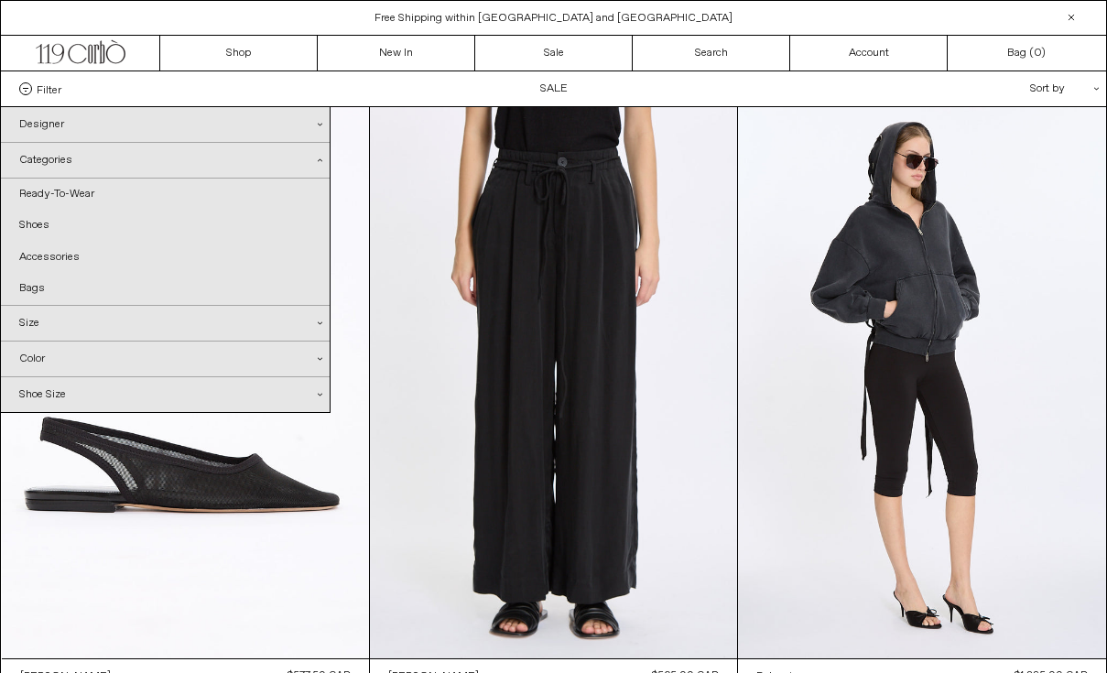
click at [318, 114] on div "Designer .cls-1{fill:#231f20}" at bounding box center [165, 124] width 329 height 35
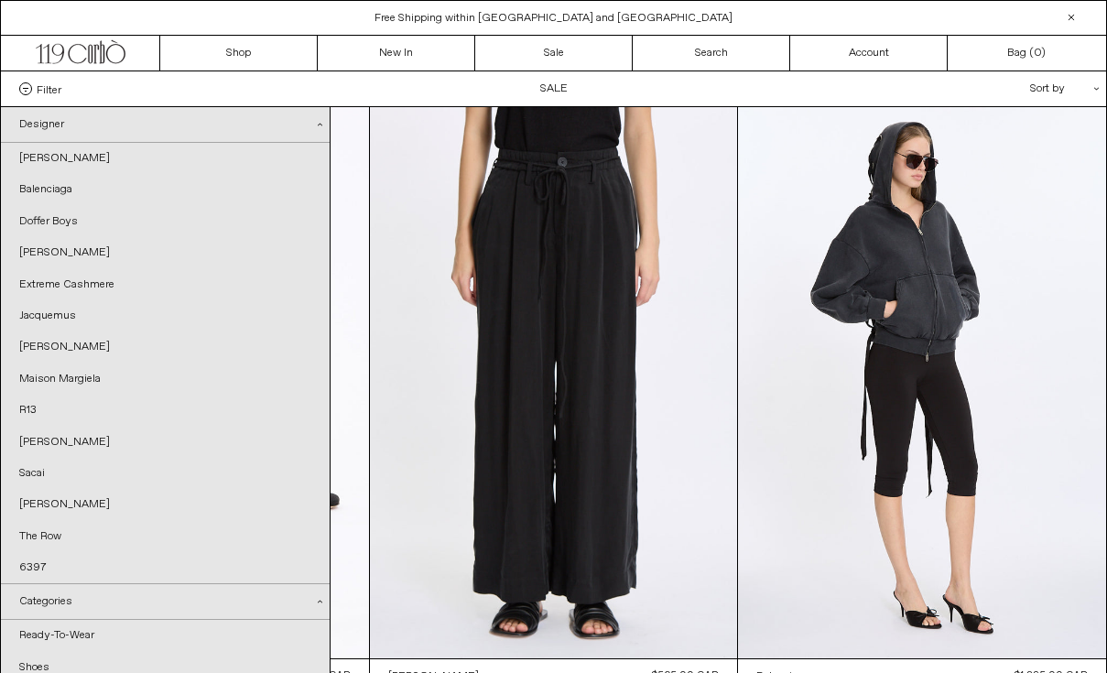
click at [320, 127] on div "Designer .cls-1{fill:#231f20}" at bounding box center [165, 125] width 329 height 36
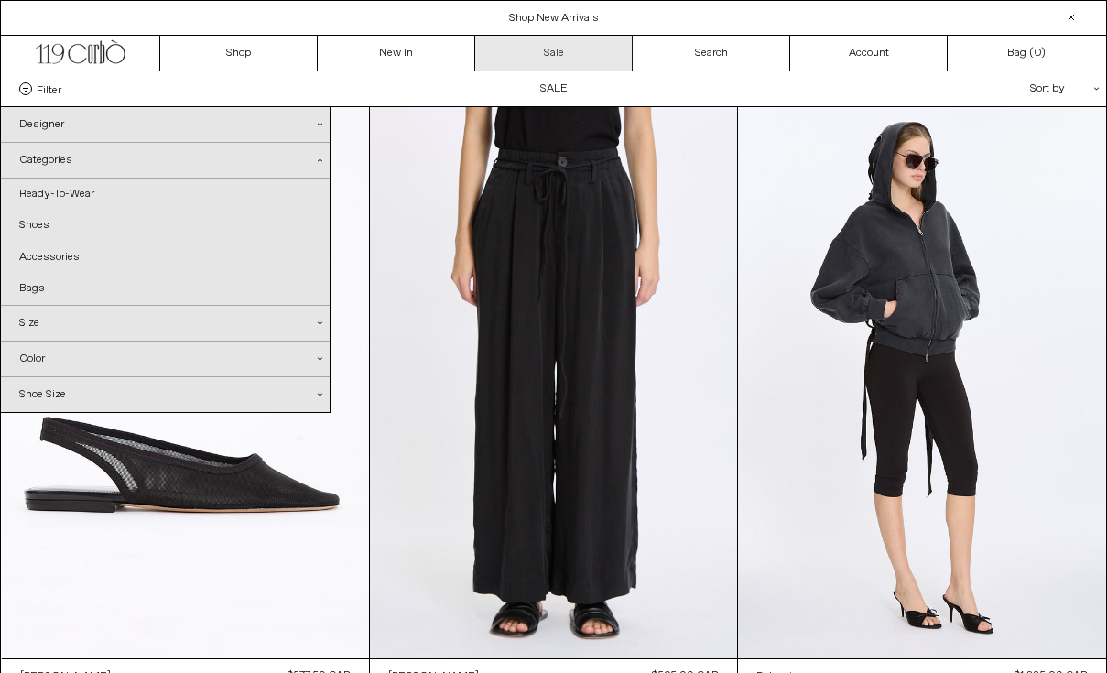
click at [542, 54] on link "Sale" at bounding box center [553, 53] width 157 height 35
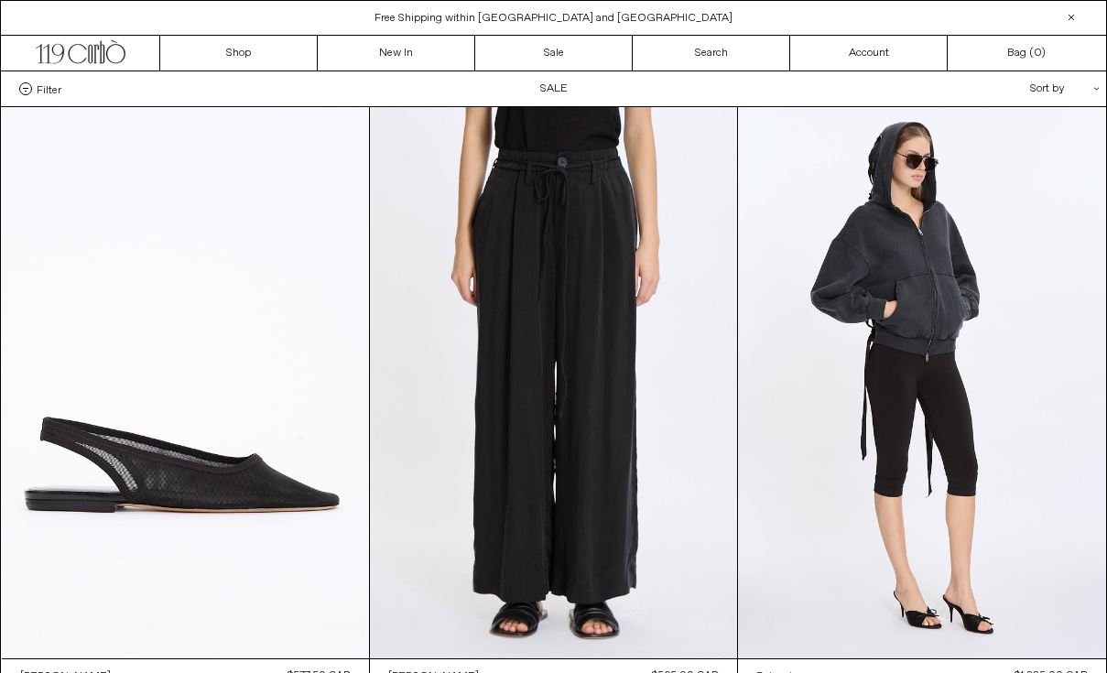
click at [47, 95] on span "Filter" at bounding box center [49, 88] width 25 height 13
click at [0, 0] on select "**********" at bounding box center [0, 0] width 0 height 0
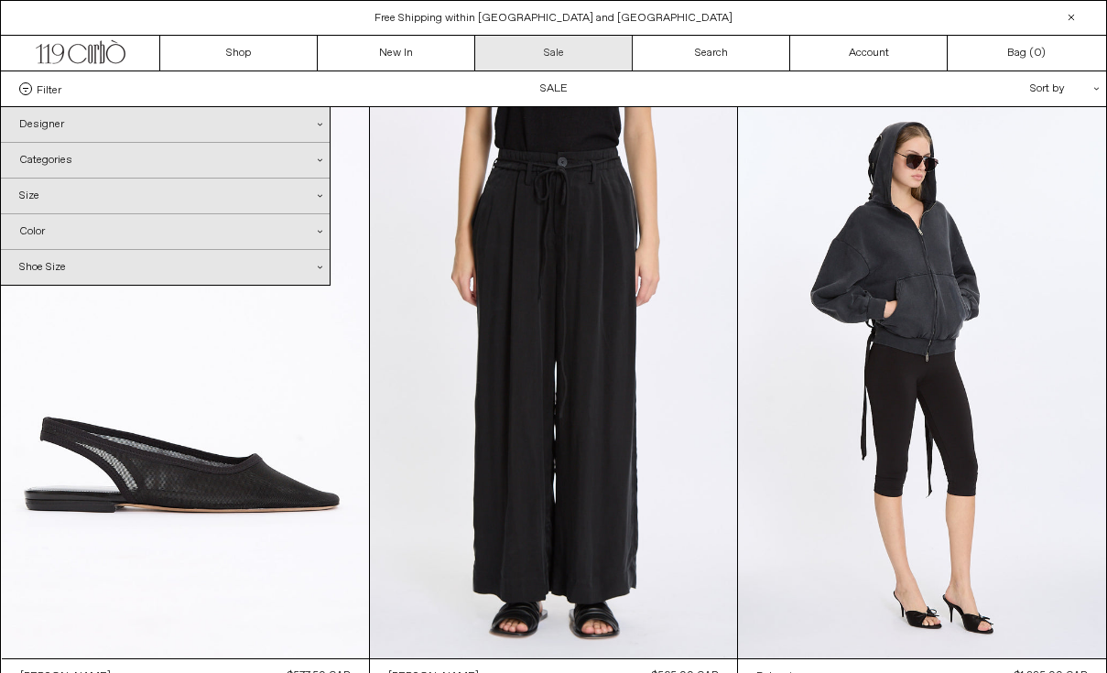
click at [578, 50] on link "Sale" at bounding box center [553, 53] width 157 height 35
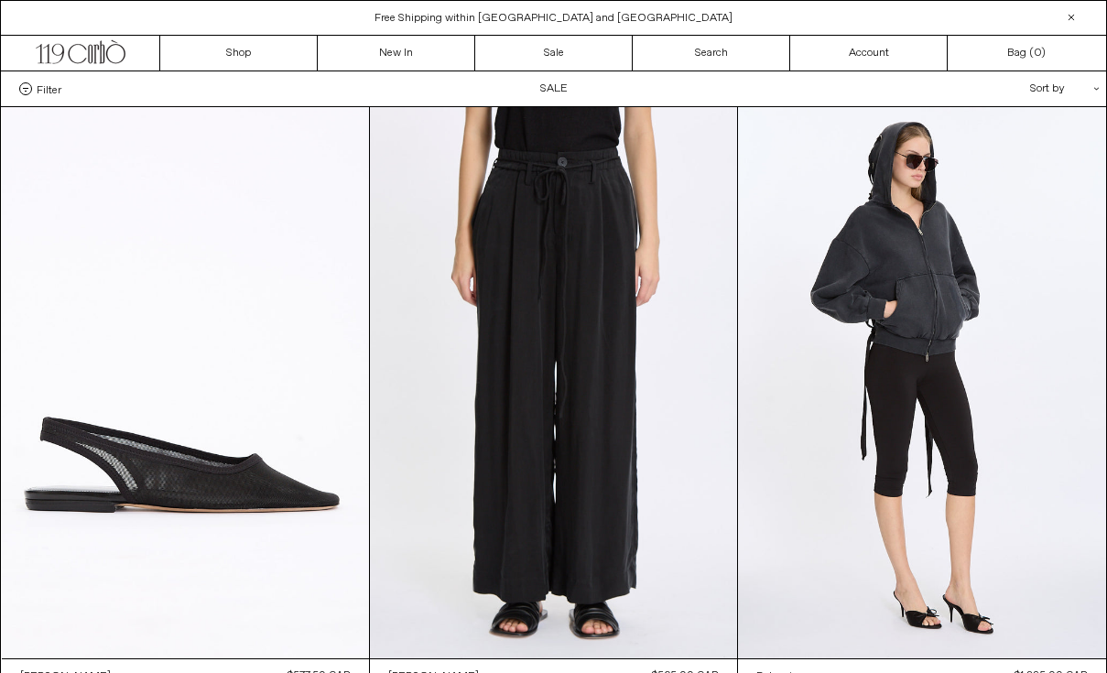
click at [44, 95] on span "Filter" at bounding box center [49, 88] width 25 height 13
click at [0, 0] on select "**********" at bounding box center [0, 0] width 0 height 0
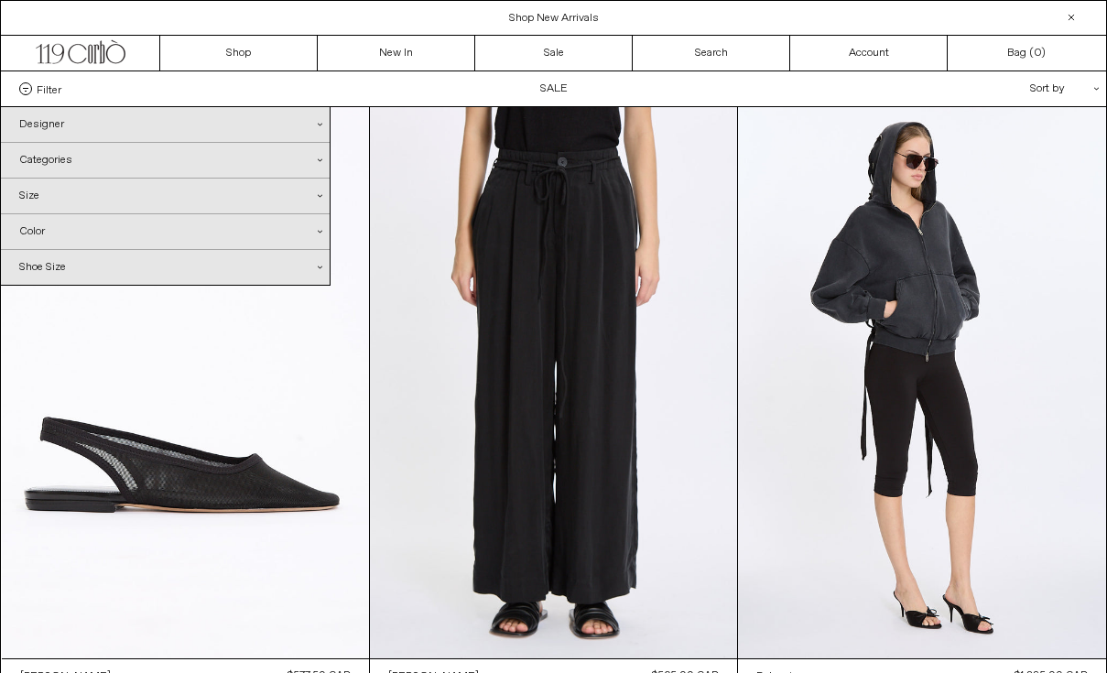
click at [59, 125] on div "Designer .cls-1{fill:#231f20}" at bounding box center [165, 124] width 329 height 35
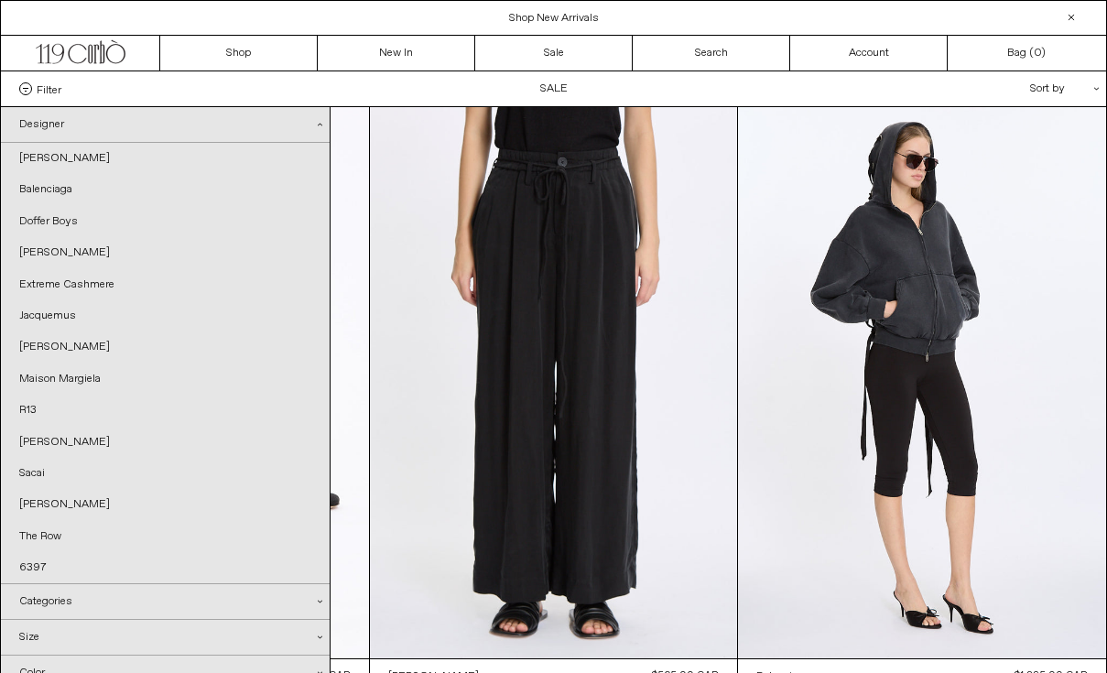
click at [76, 122] on div "Designer .cls-1{fill:#231f20}" at bounding box center [165, 125] width 329 height 36
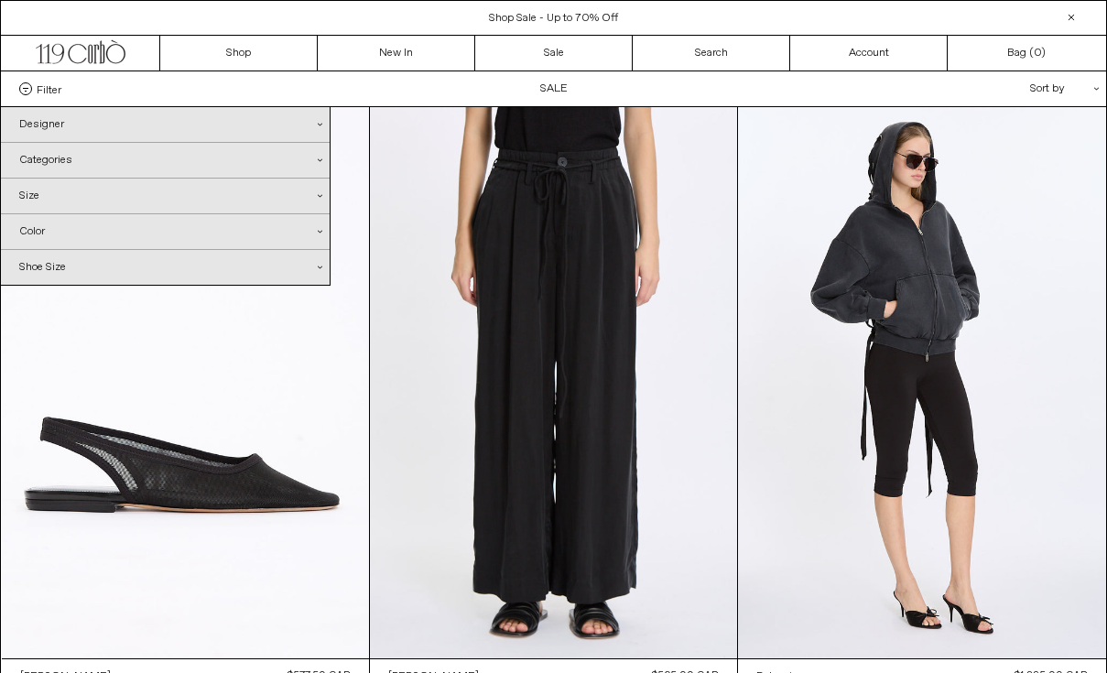
click at [77, 167] on div "Categories .cls-1{fill:#231f20}" at bounding box center [165, 160] width 329 height 35
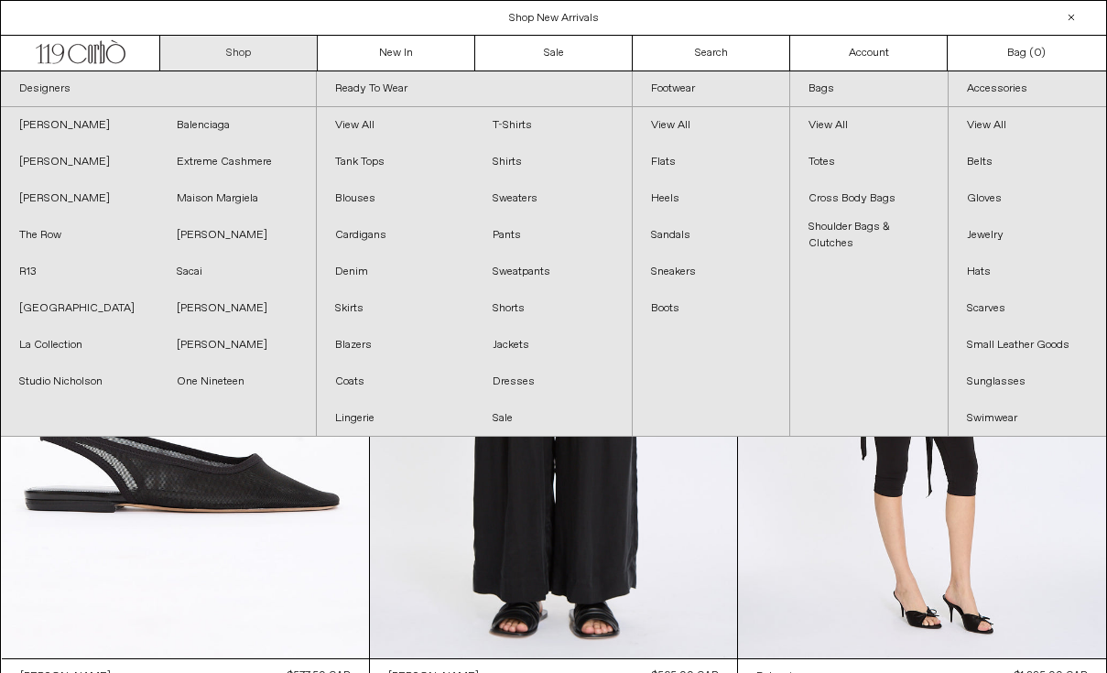
click at [233, 55] on link "Shop" at bounding box center [238, 53] width 157 height 35
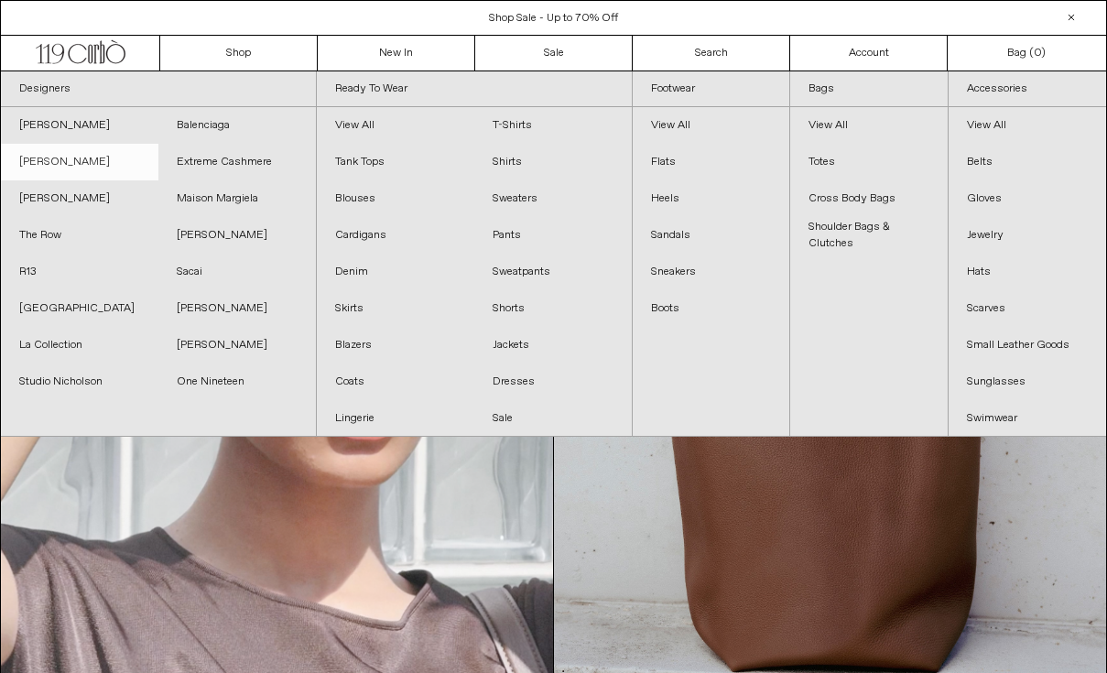
click at [72, 155] on link "[PERSON_NAME]" at bounding box center [79, 162] width 157 height 37
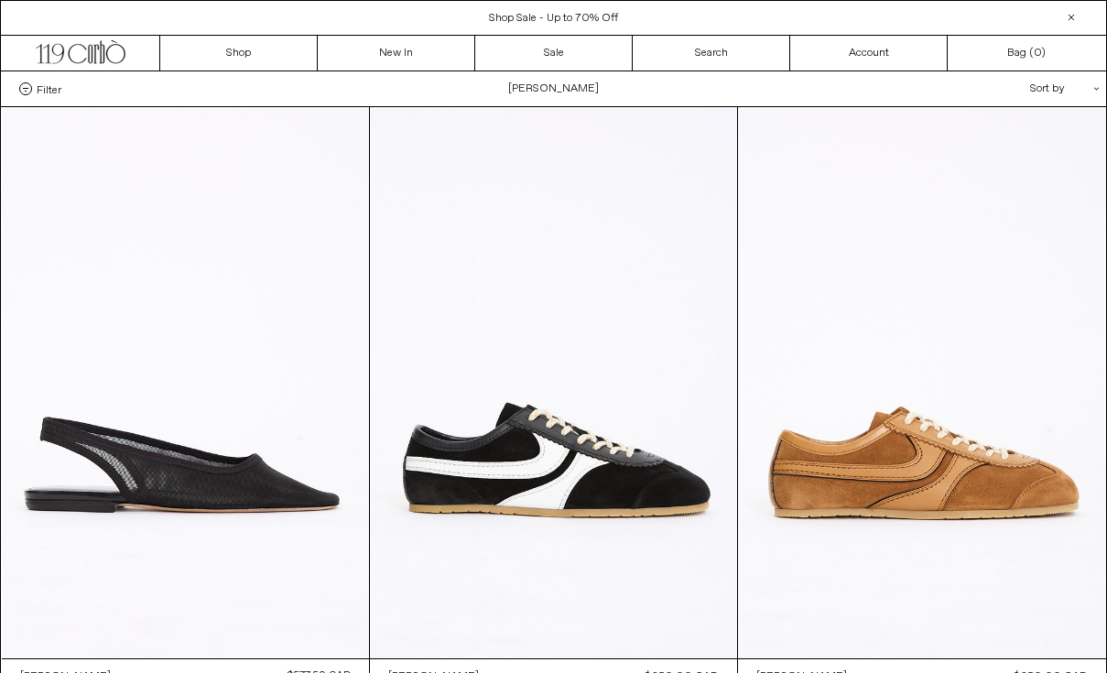
click at [46, 91] on span "Filter" at bounding box center [49, 88] width 25 height 13
click at [0, 0] on select "**********" at bounding box center [0, 0] width 0 height 0
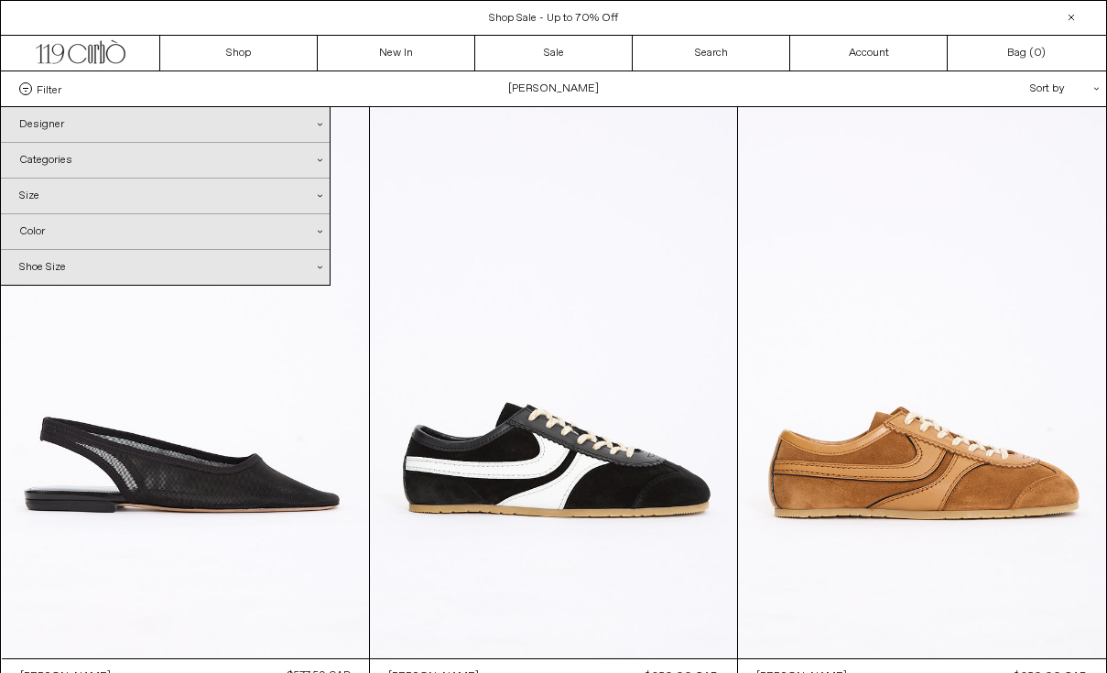
click at [90, 162] on div "Categories .cls-1{fill:#231f20}" at bounding box center [165, 160] width 329 height 35
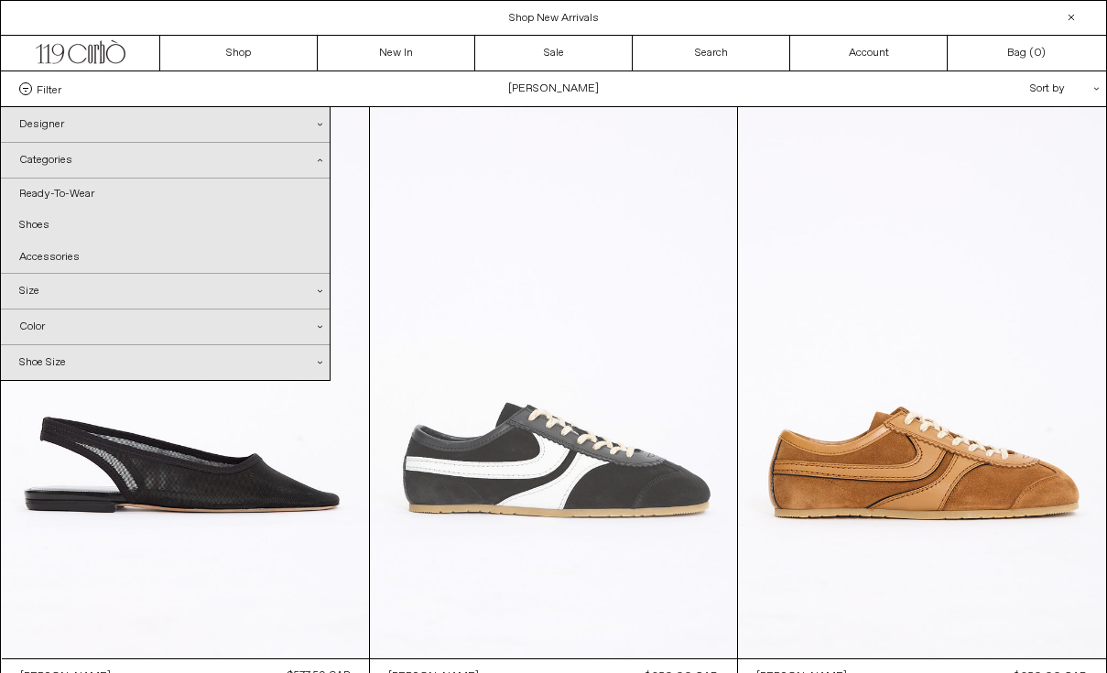
click at [578, 195] on at bounding box center [553, 382] width 367 height 551
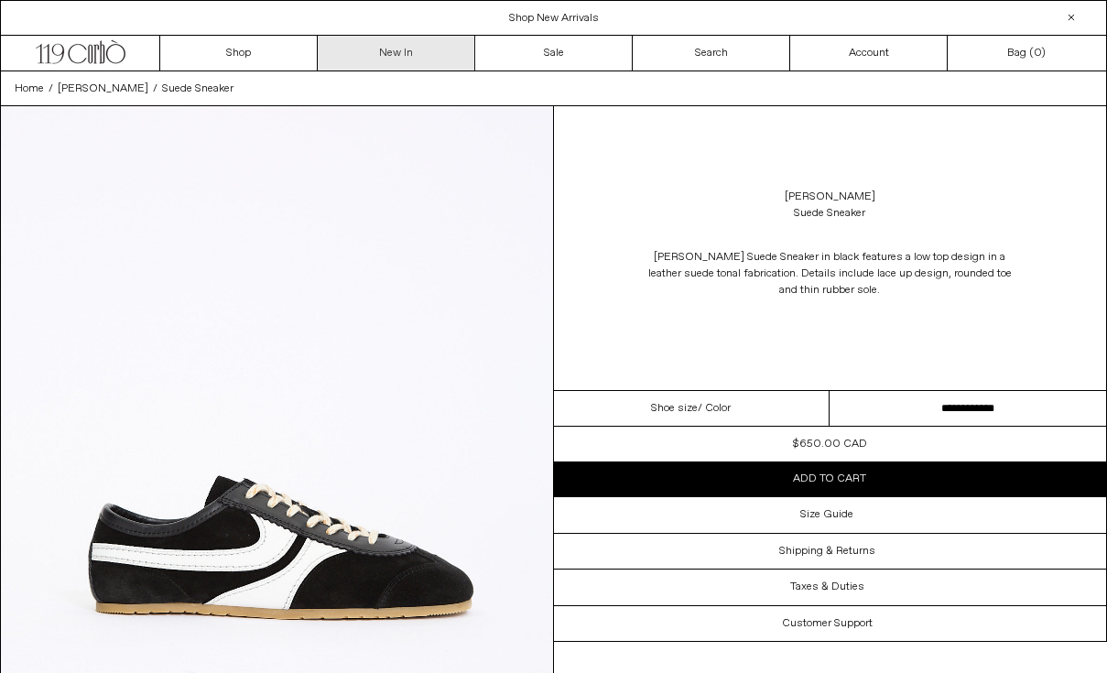
click at [417, 58] on link "New In" at bounding box center [396, 53] width 157 height 35
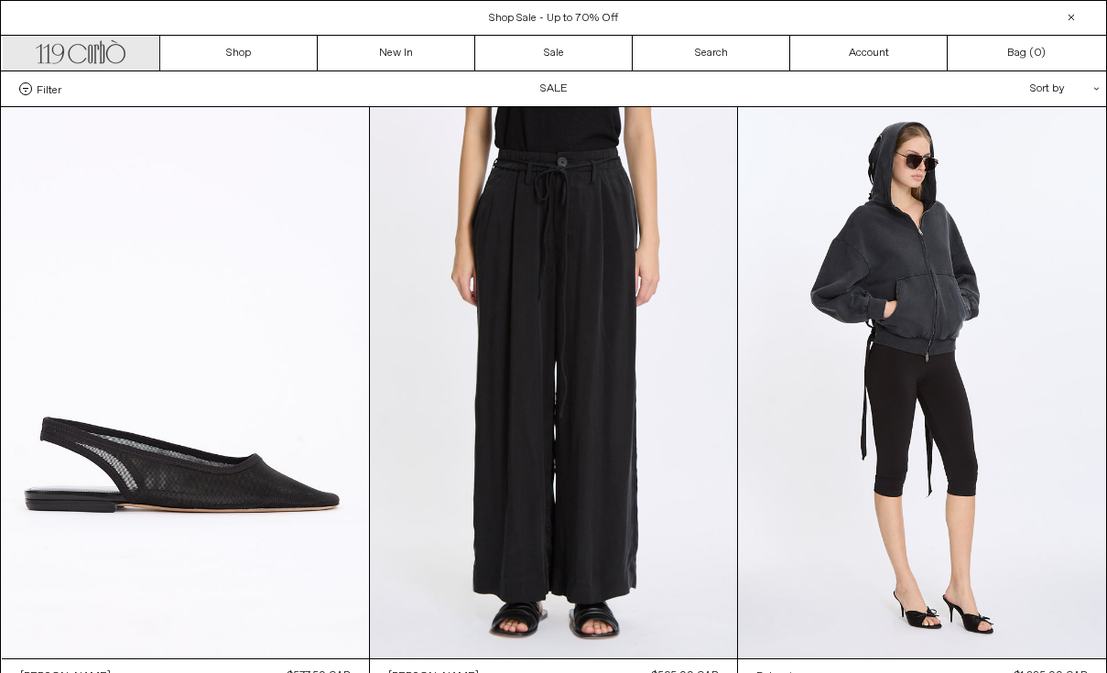
click at [91, 59] on icon ".cls-1, .cls-2 { fill: #231f20; stroke: #231f20; stroke-miterlimit: 10; stroke-…" at bounding box center [81, 50] width 90 height 27
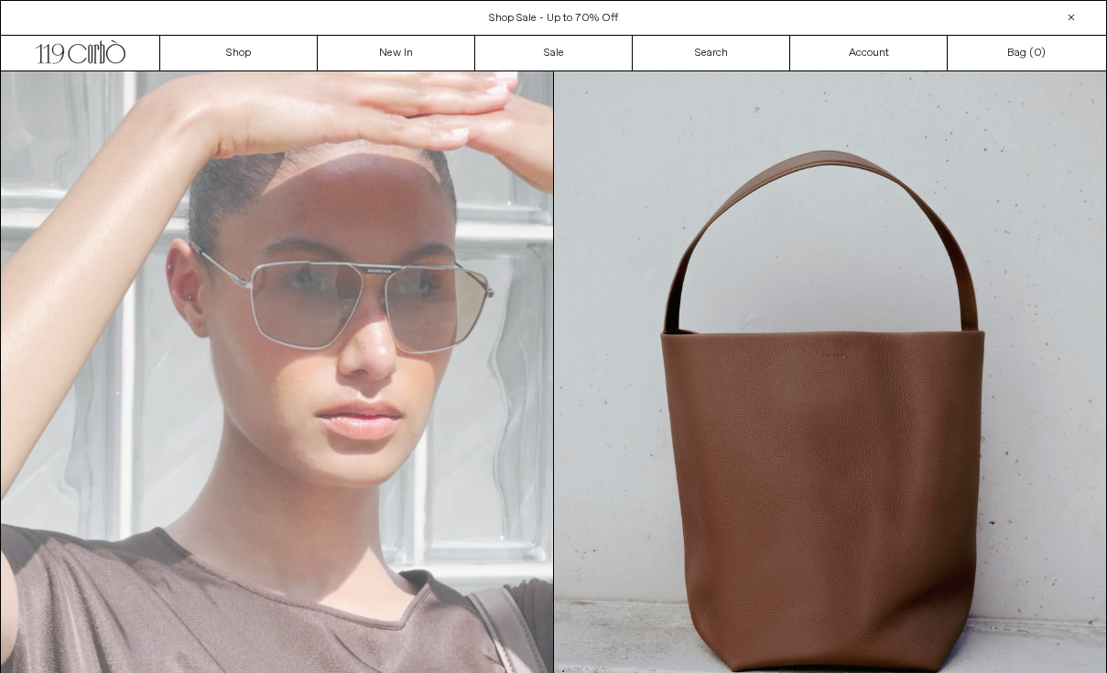
scroll to position [1685, 0]
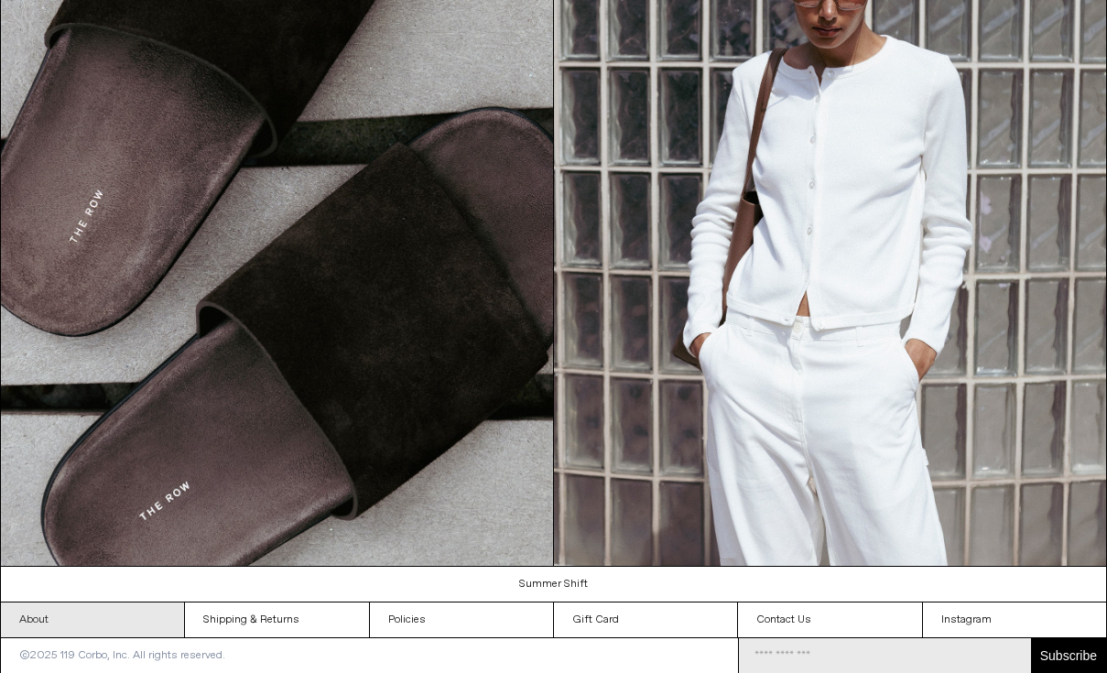
click at [125, 620] on link "About" at bounding box center [92, 619] width 183 height 35
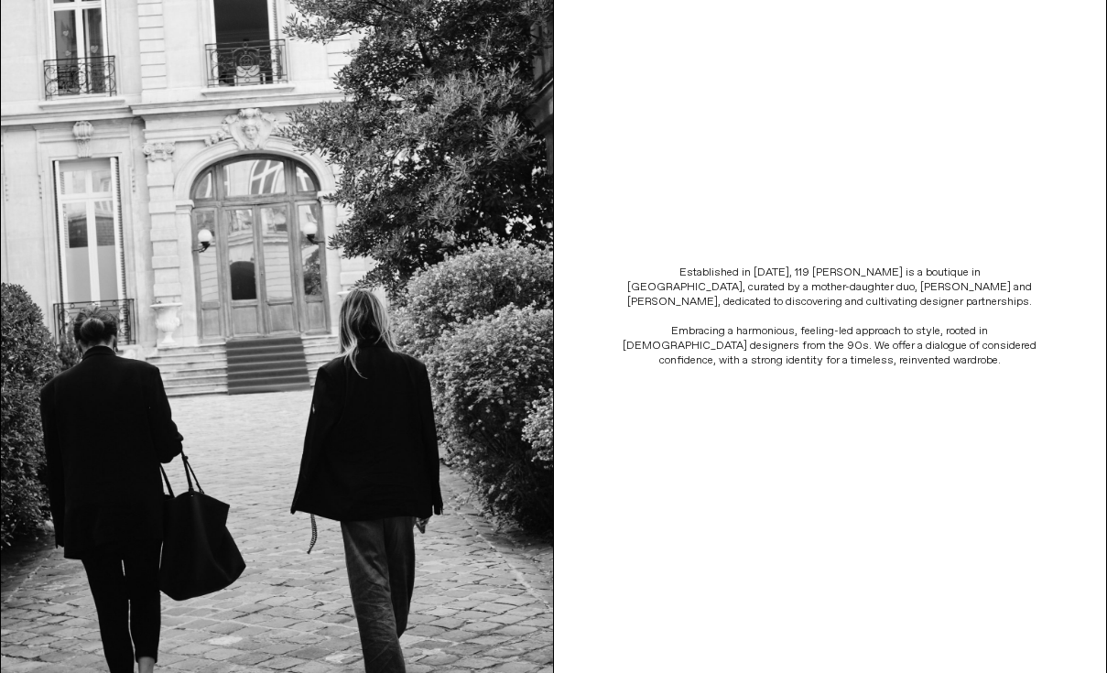
scroll to position [272, 0]
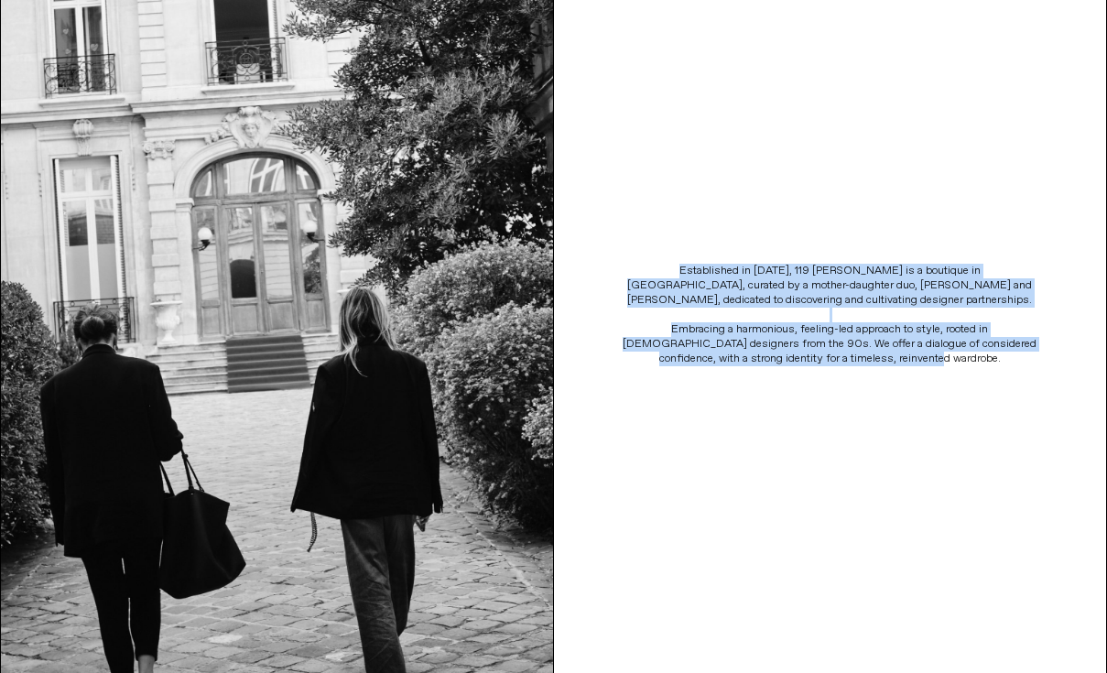
drag, startPoint x: 923, startPoint y: 363, endPoint x: 624, endPoint y: 266, distance: 313.6
click at [624, 266] on p "Established in 2006, 119 Corbò is a boutique in Yorkville, curated by a mother-…" at bounding box center [829, 315] width 421 height 103
copy p "Established in 2006, 119 Corbò is a boutique in Yorkville, curated by a mother-…"
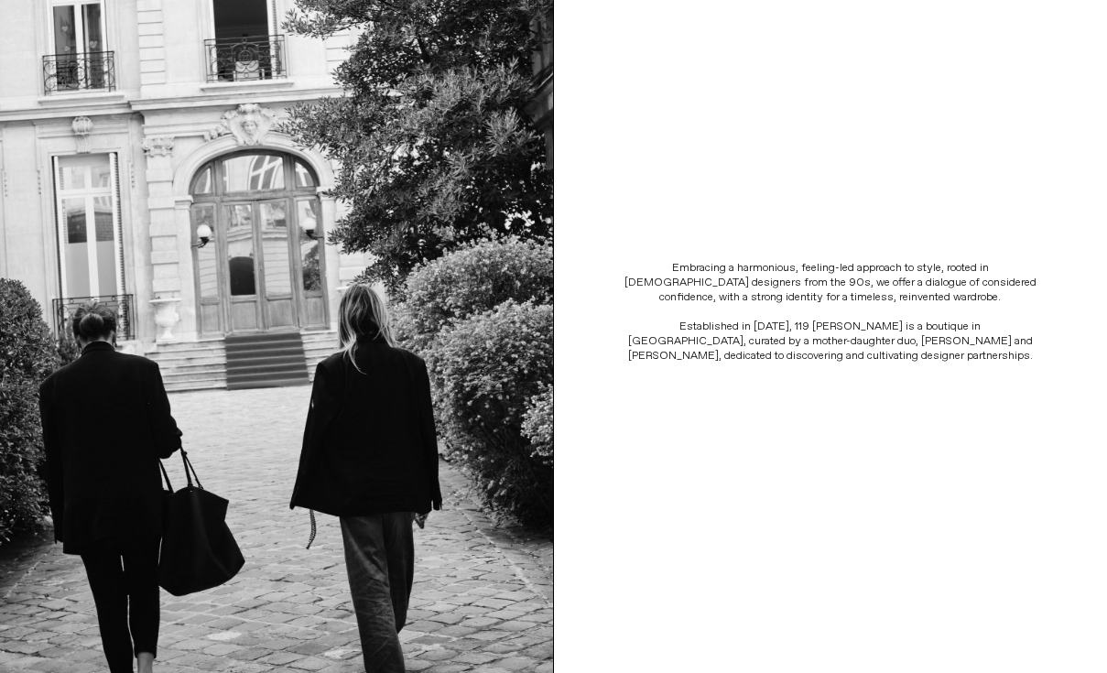
scroll to position [276, 0]
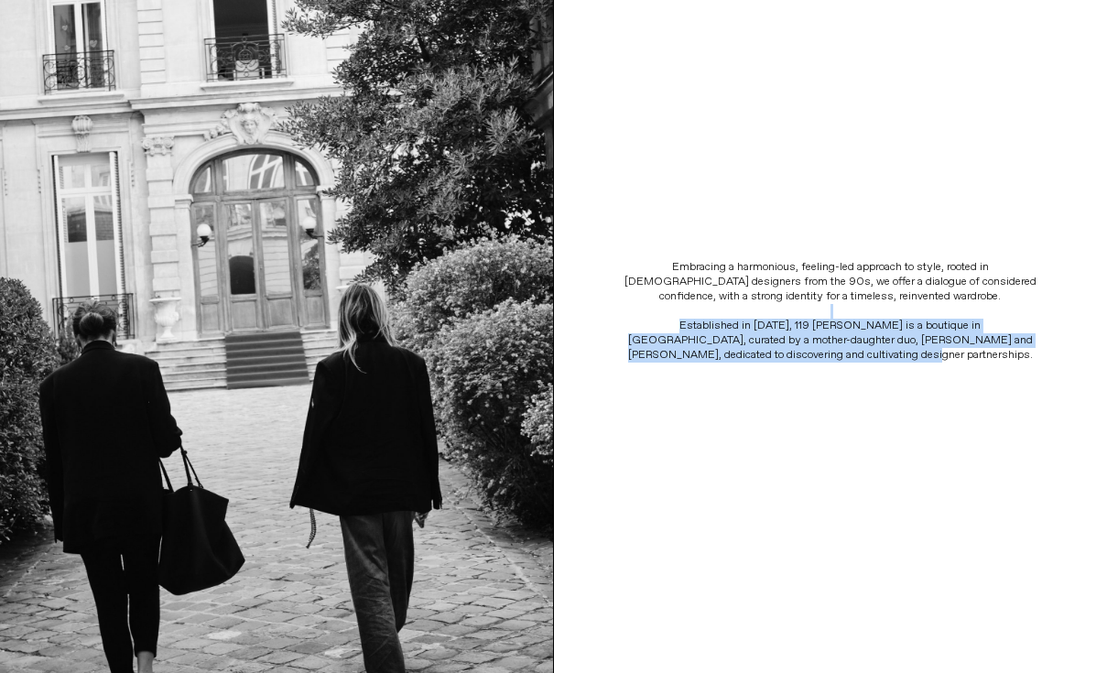
drag, startPoint x: 926, startPoint y: 356, endPoint x: 643, endPoint y: 315, distance: 285.9
click at [643, 315] on span "Embracing a harmonious, feeling-led approach to style, rooted in [DEMOGRAPHIC_D…" at bounding box center [830, 311] width 421 height 103
copy span "Established in [DATE], 119 [PERSON_NAME] is a boutique in [GEOGRAPHIC_DATA], cu…"
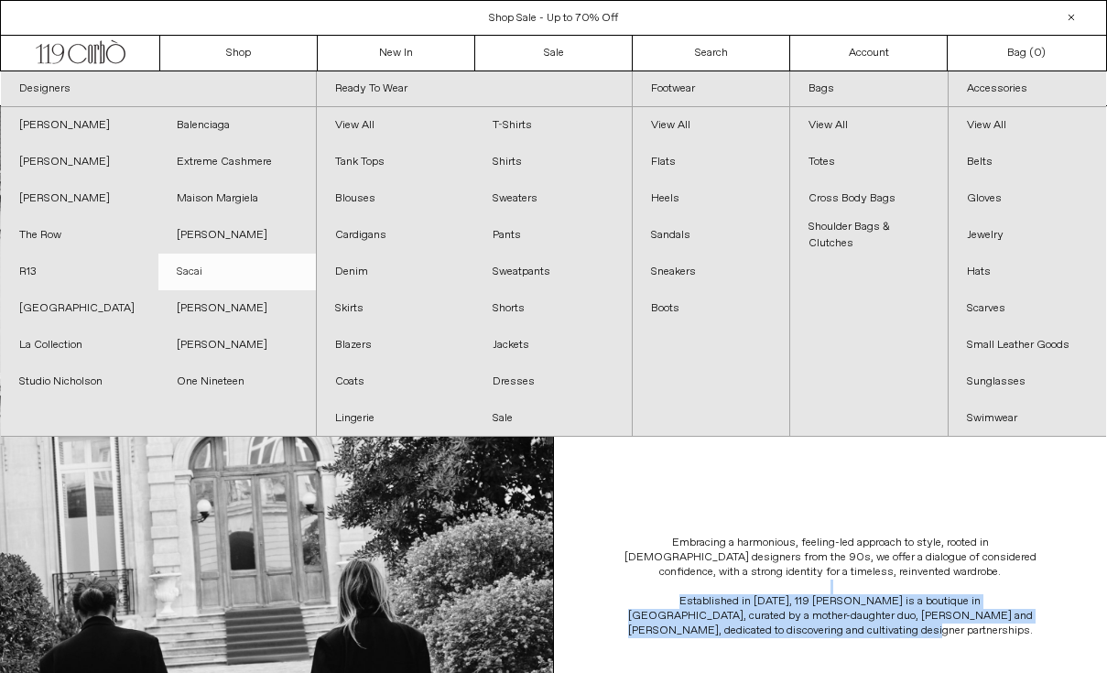
click at [196, 276] on link "Sacai" at bounding box center [236, 272] width 157 height 37
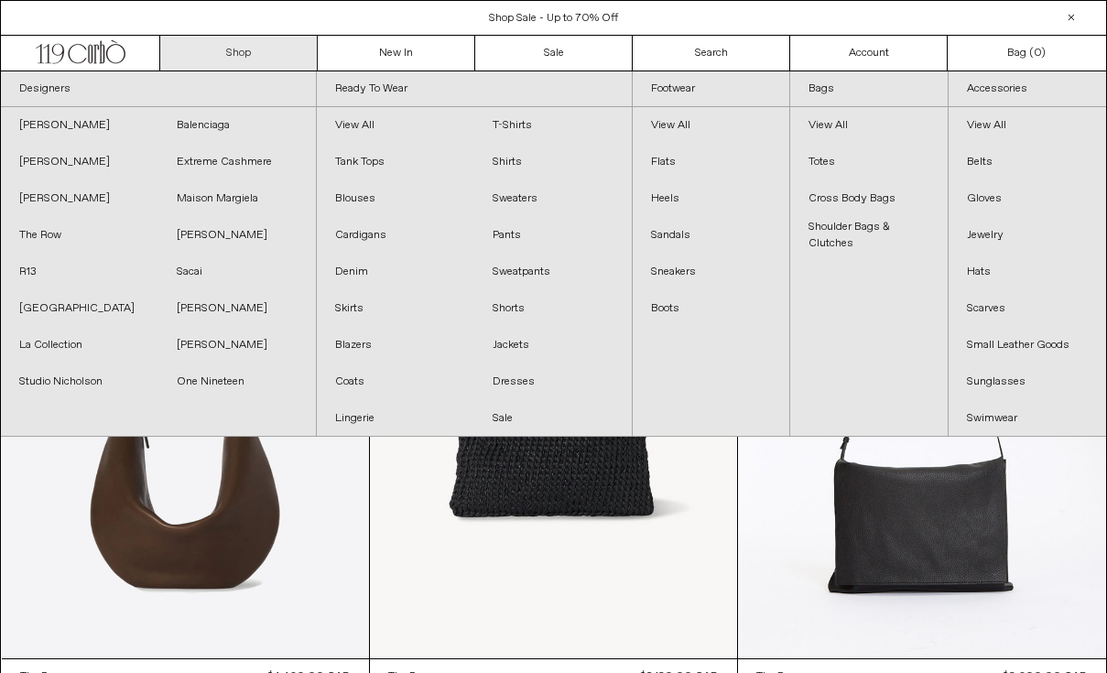
click at [251, 60] on link "Shop" at bounding box center [238, 53] width 157 height 35
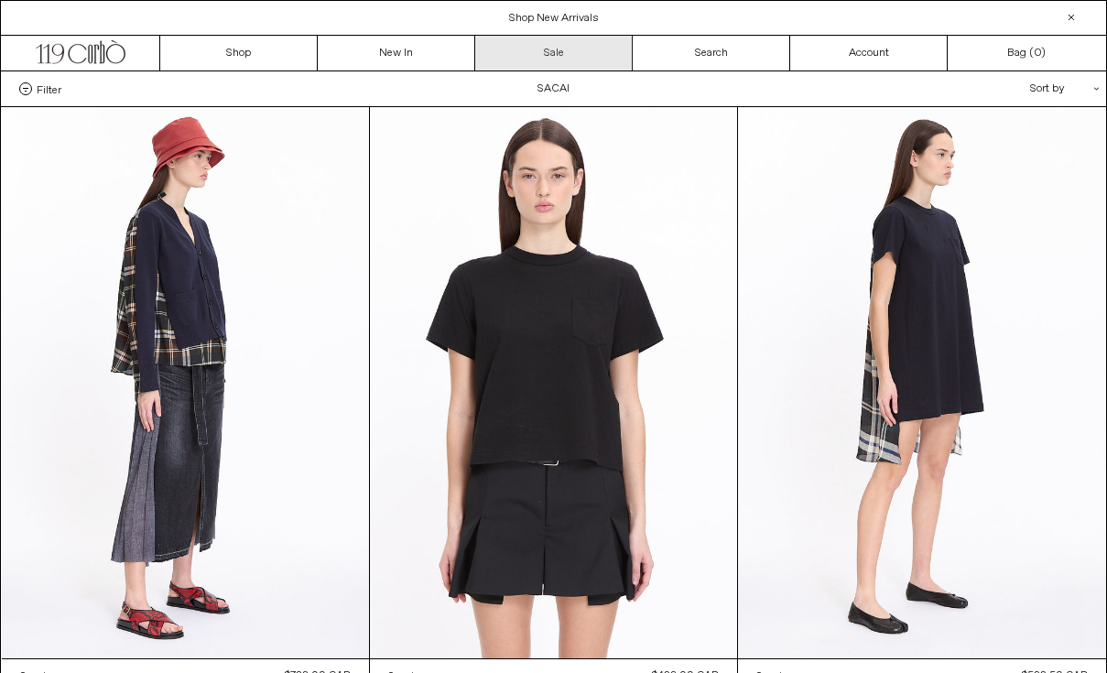
click at [569, 60] on link "Sale" at bounding box center [553, 53] width 157 height 35
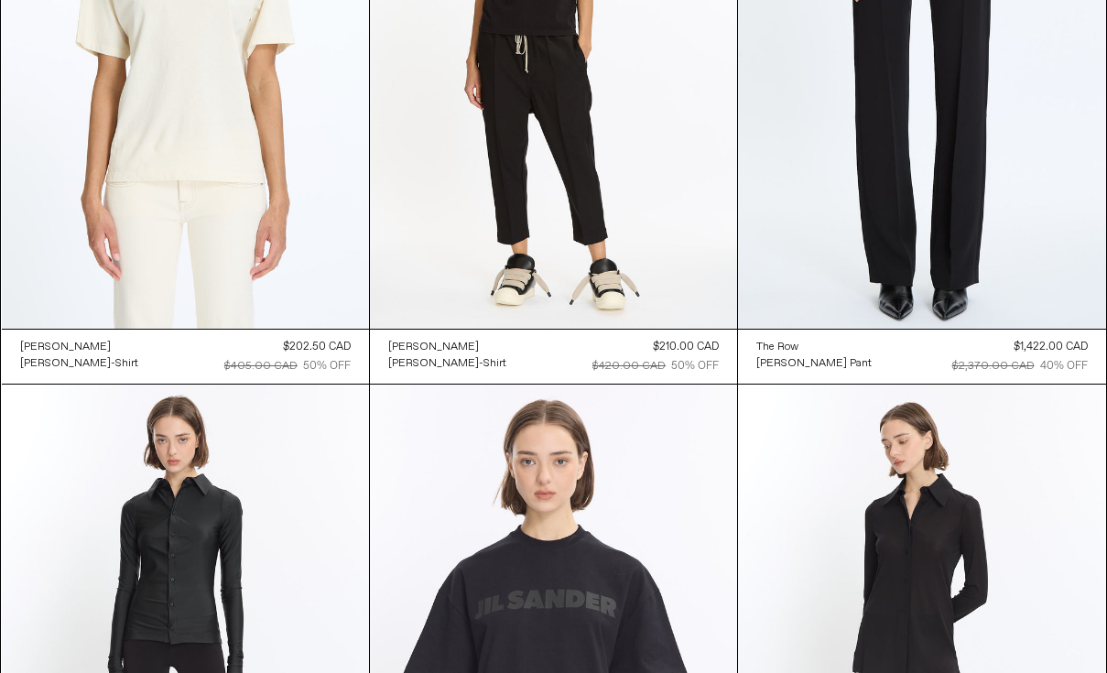
scroll to position [18535, 0]
